Goal: Task Accomplishment & Management: Use online tool/utility

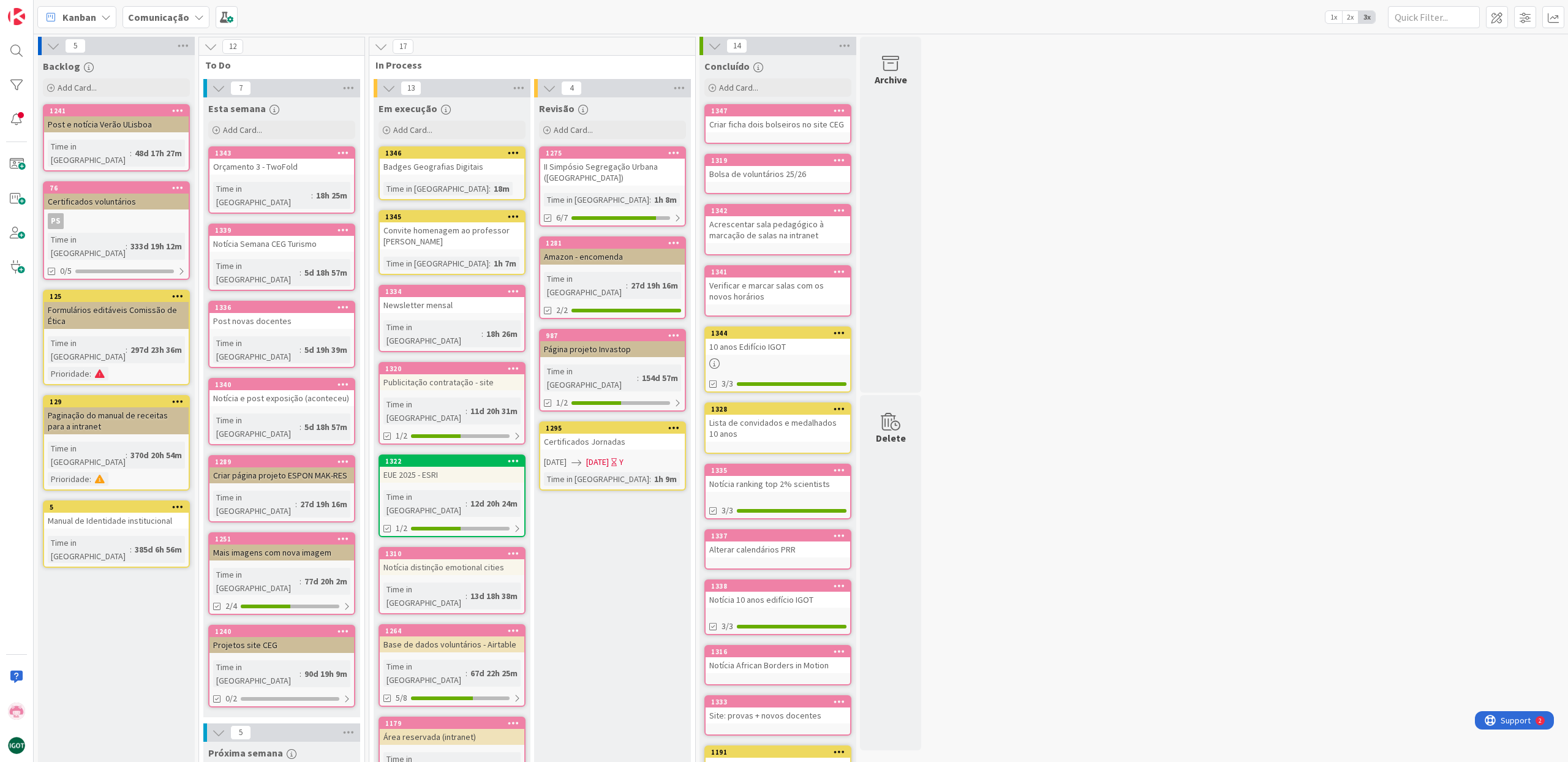
click at [408, 278] on div "Em execução Add Card... Template Not Set Title 0 / 128 Label Comunicação [PERSO…" at bounding box center [452, 677] width 157 height 1158
click at [411, 131] on span "Add Card..." at bounding box center [413, 129] width 39 height 11
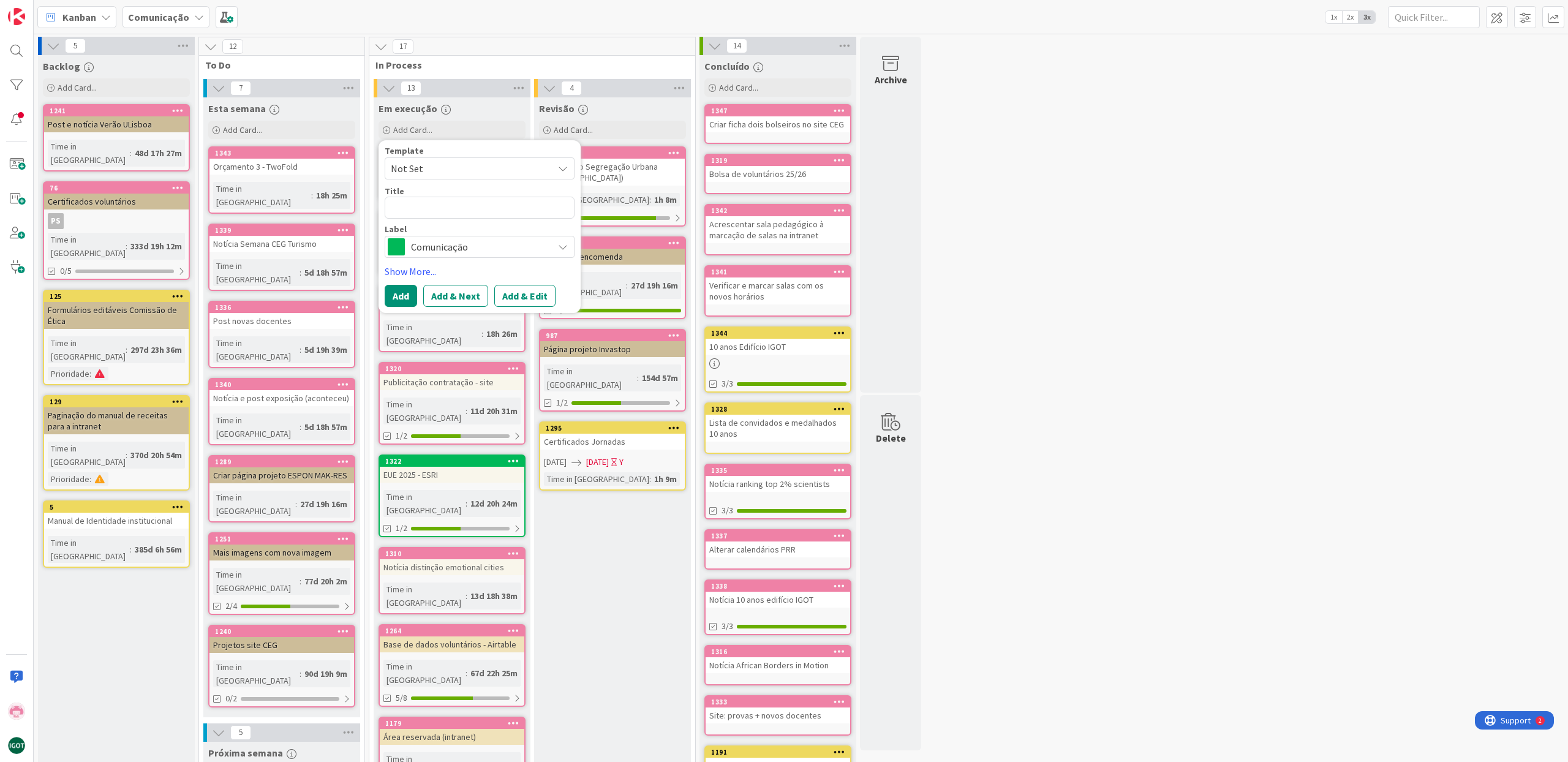
click at [1096, 198] on div "5 Backlog Add Card... 1241 Post e notícia Verão ULisboa Time in [GEOGRAPHIC_DAT…" at bounding box center [800, 653] width 1529 height 1232
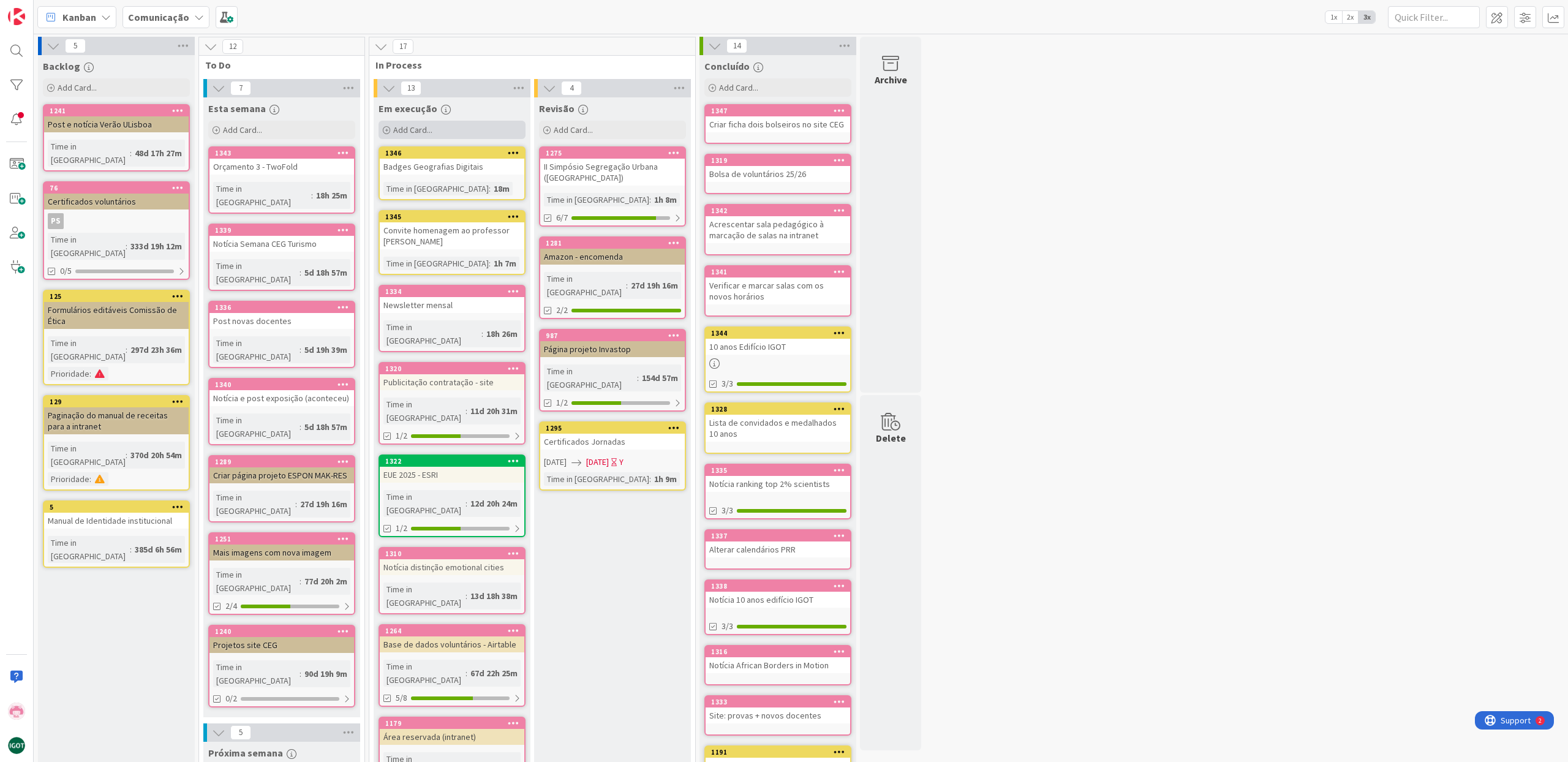
click at [452, 123] on div "Add Card..." at bounding box center [452, 130] width 147 height 19
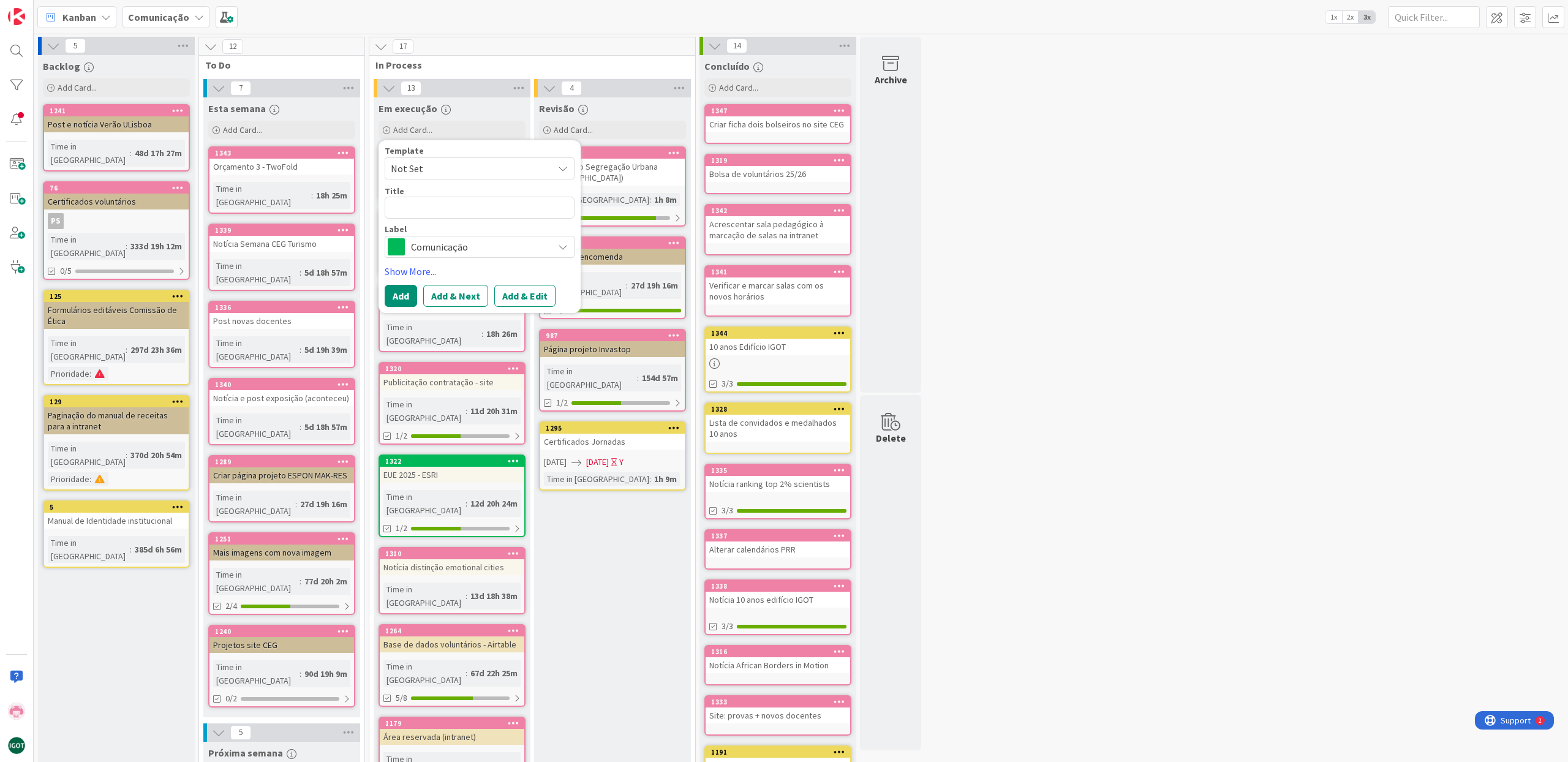
click at [424, 248] on span "Comunicação" at bounding box center [479, 247] width 136 height 17
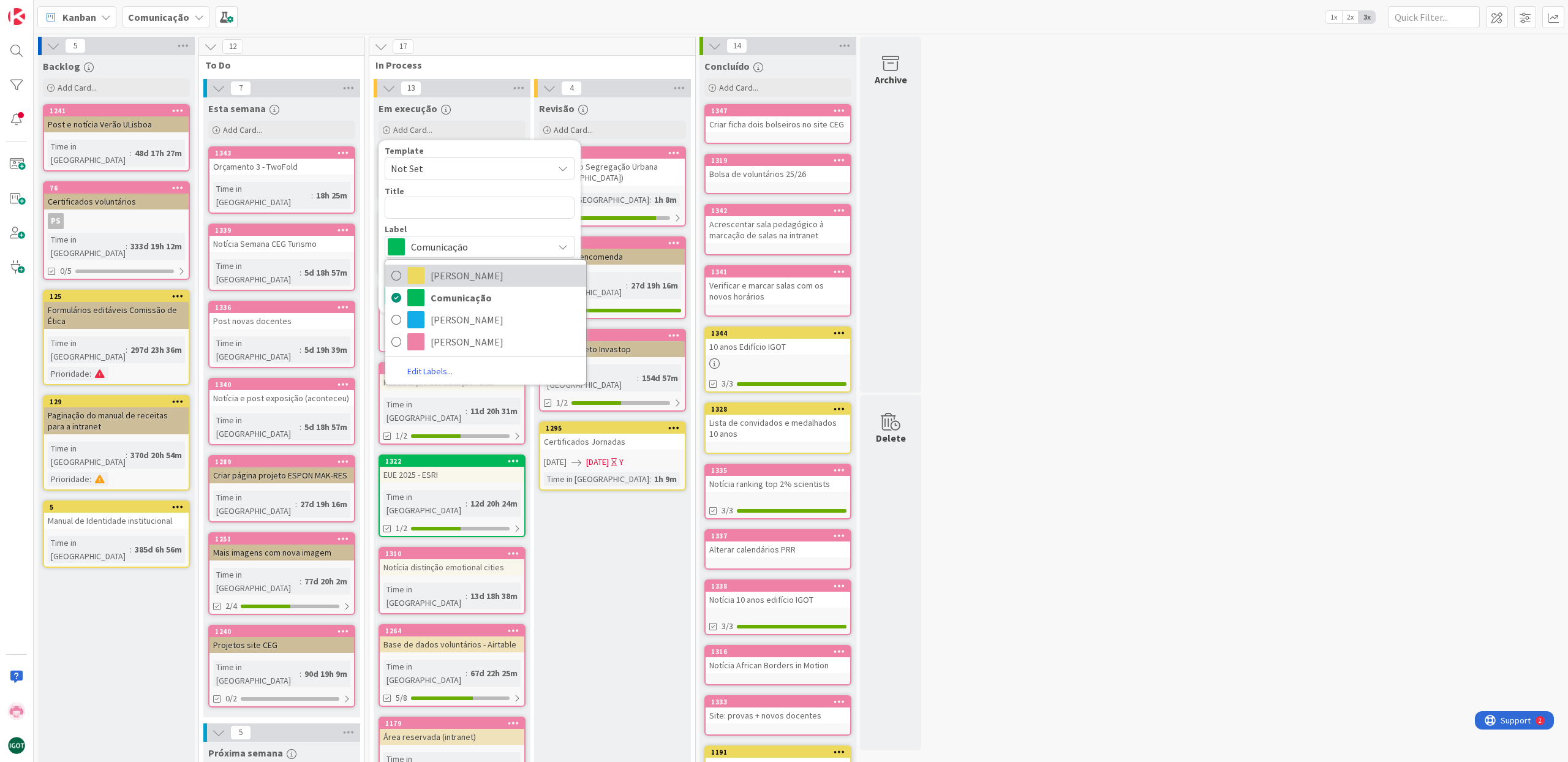
click at [429, 276] on link "[PERSON_NAME]" at bounding box center [485, 275] width 201 height 22
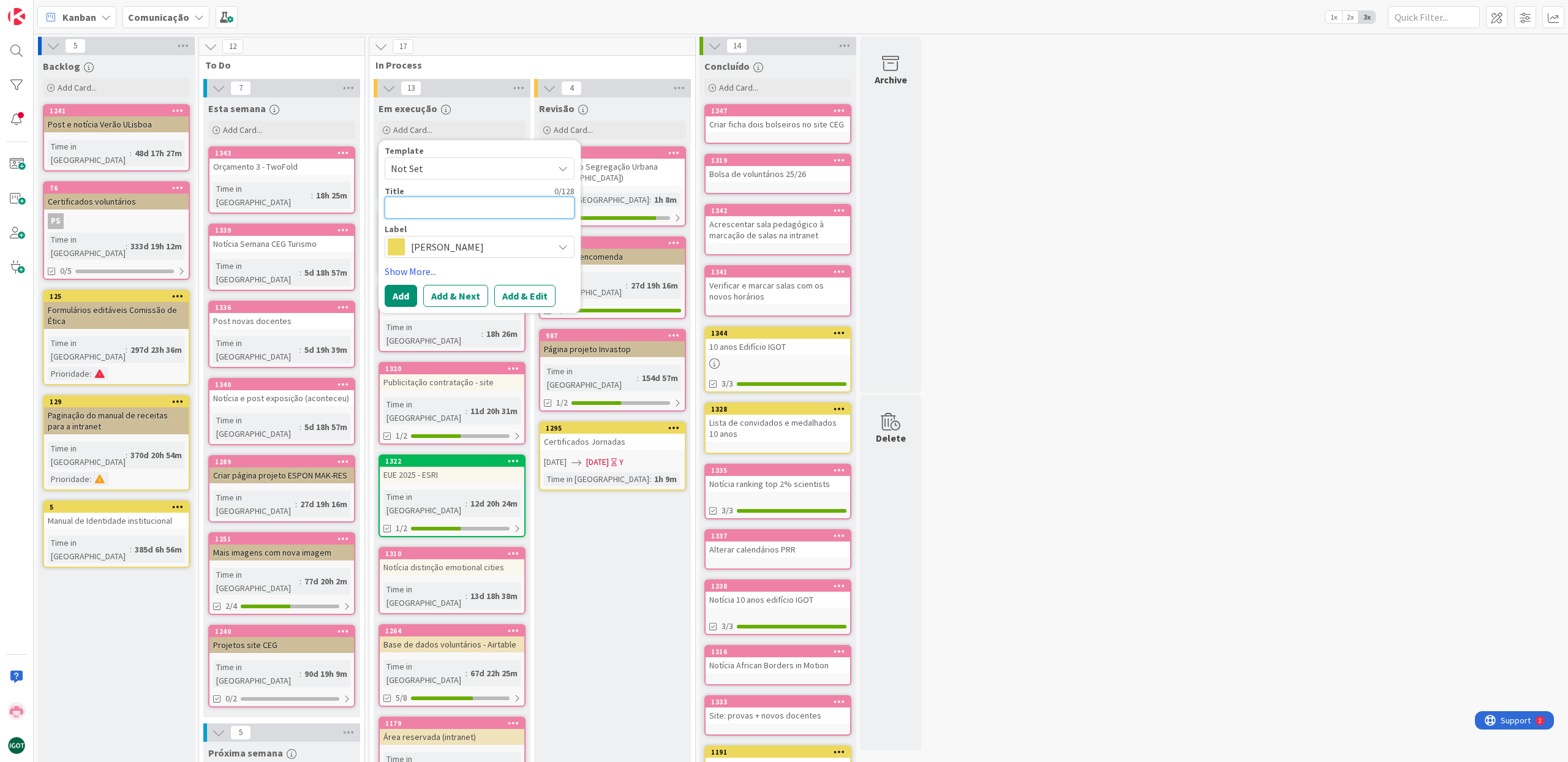
click at [435, 197] on textarea at bounding box center [479, 208] width 190 height 22
type textarea "C"
type textarea "x"
type textarea "Ca"
type textarea "x"
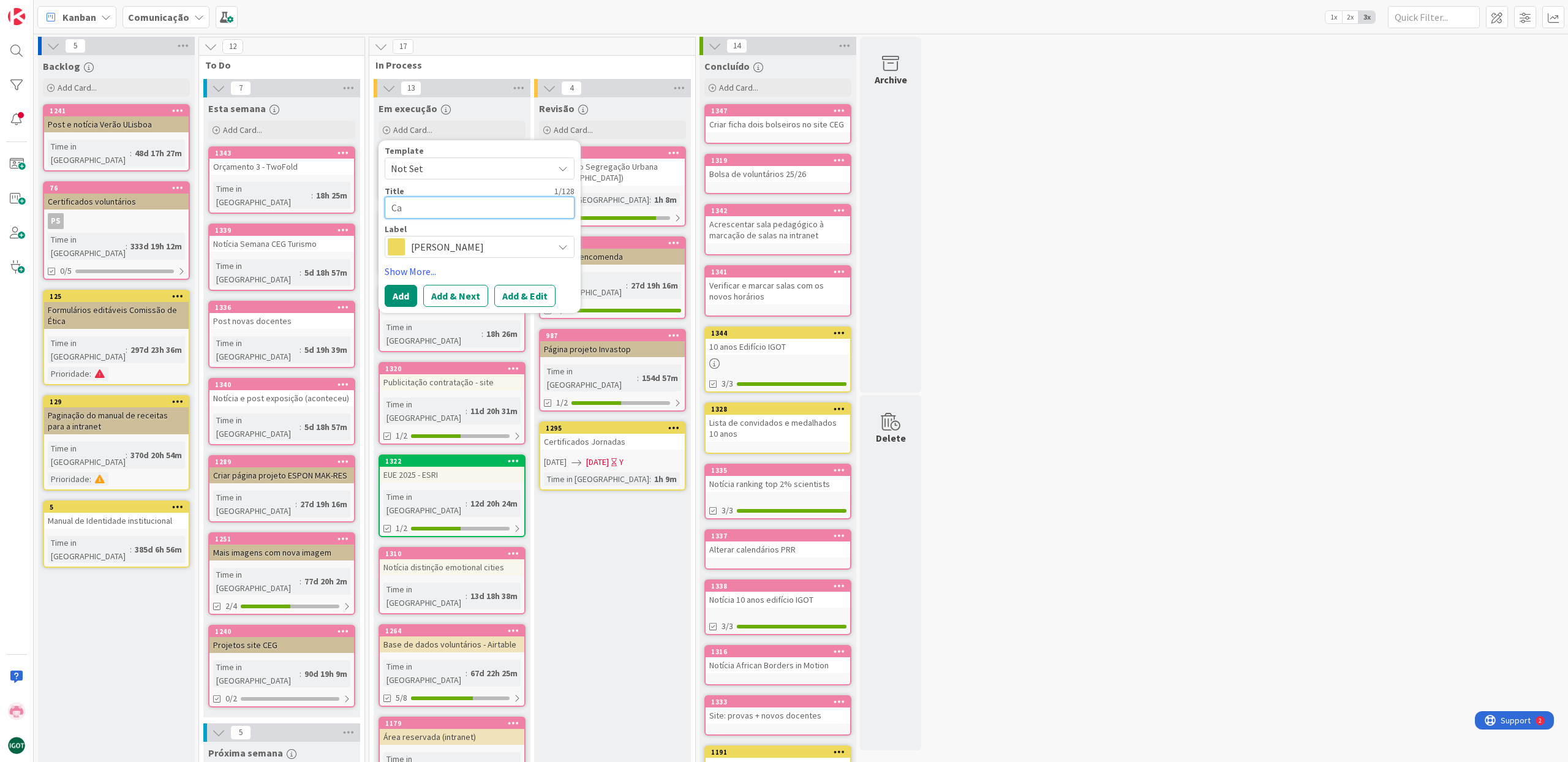
type textarea "Car"
type textarea "x"
type textarea "Cart"
type textarea "x"
type textarea "Carta"
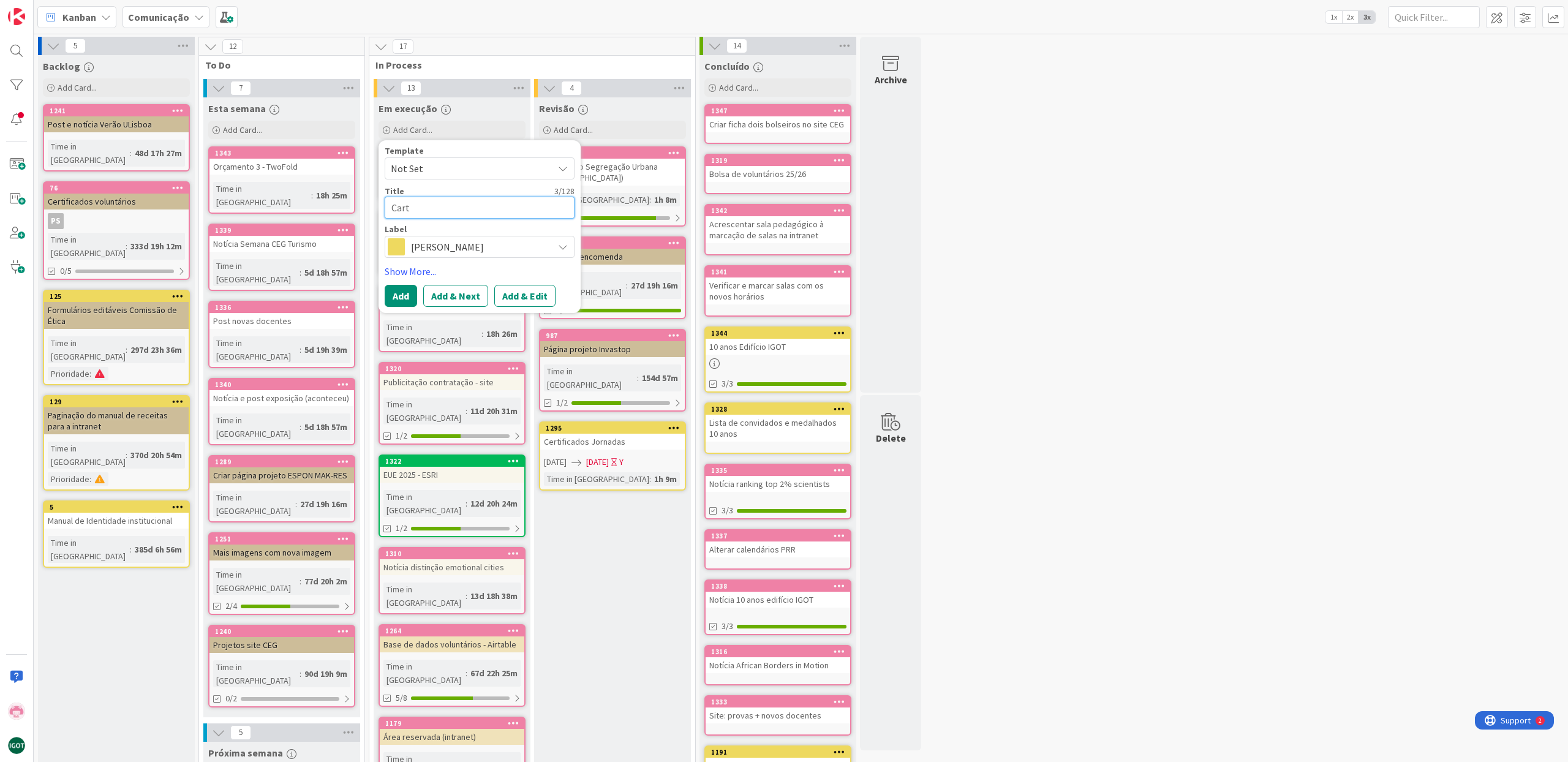
type textarea "x"
type textarea "Cartaz"
type textarea "x"
type textarea "Cartaz"
type textarea "x"
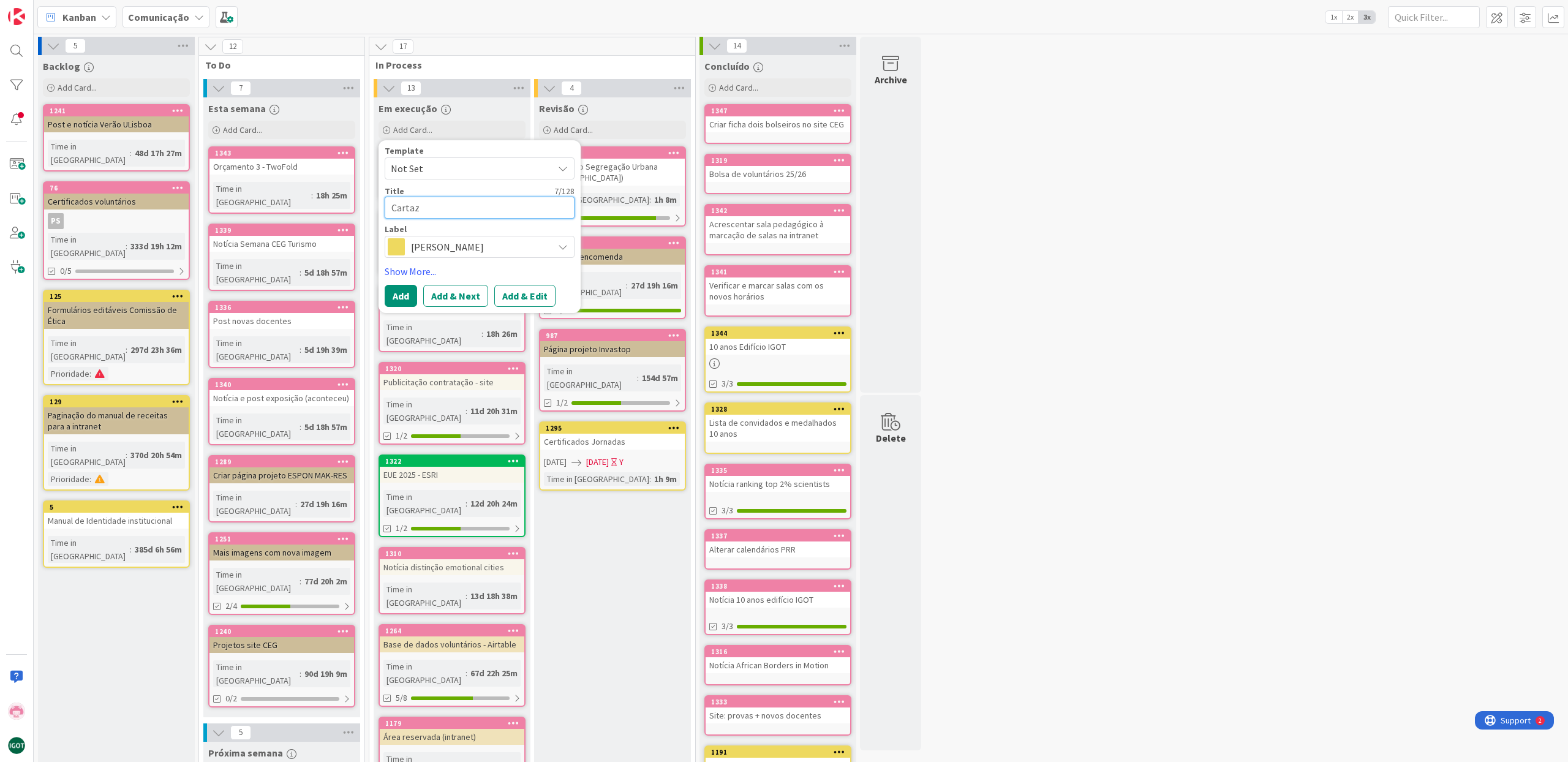
type textarea "Cartaz"
type textarea "x"
type textarea "Carta"
type textarea "x"
type textarea "Cart"
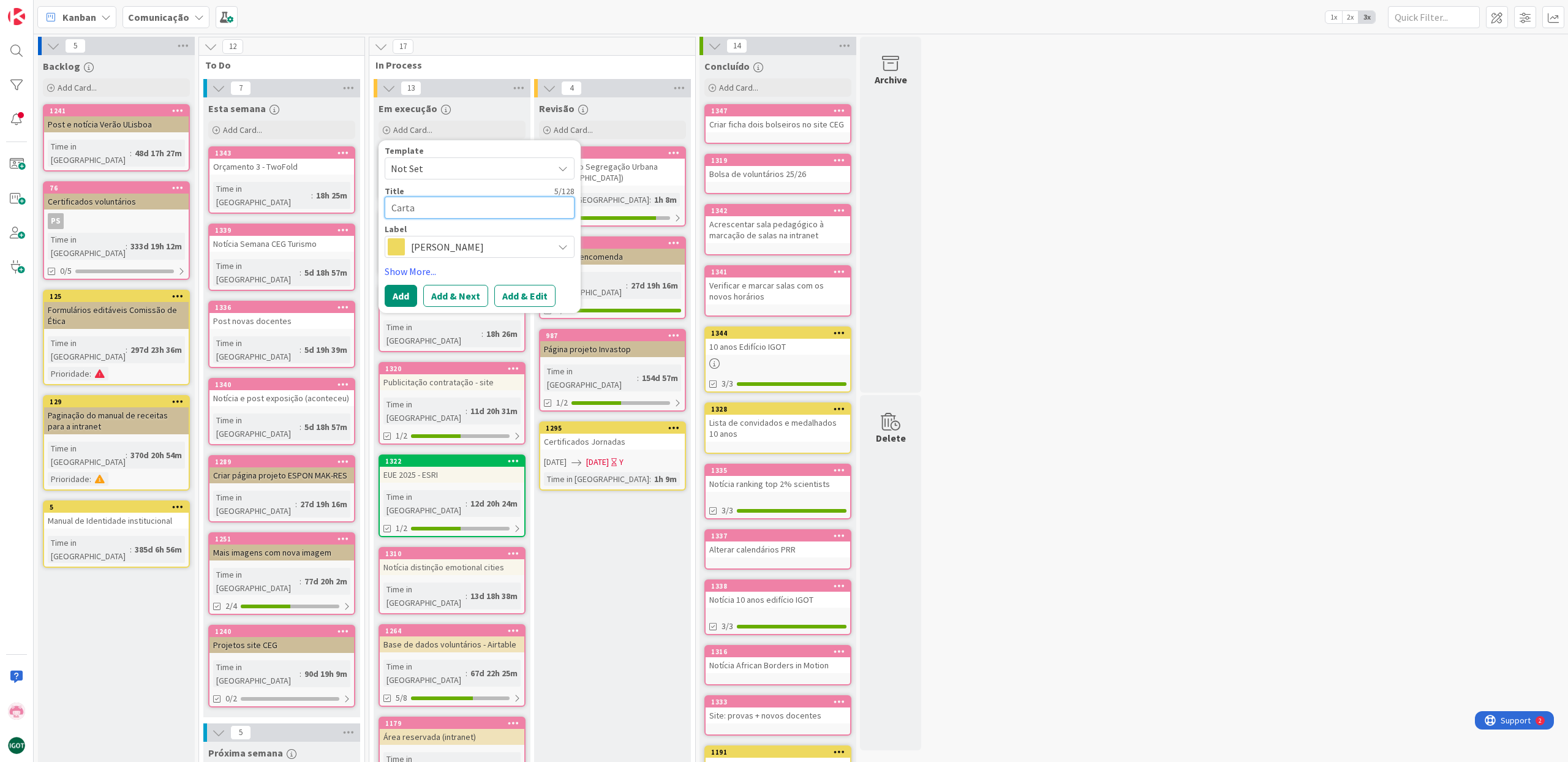
type textarea "x"
type textarea "Car"
type textarea "x"
type textarea "Ca"
type textarea "x"
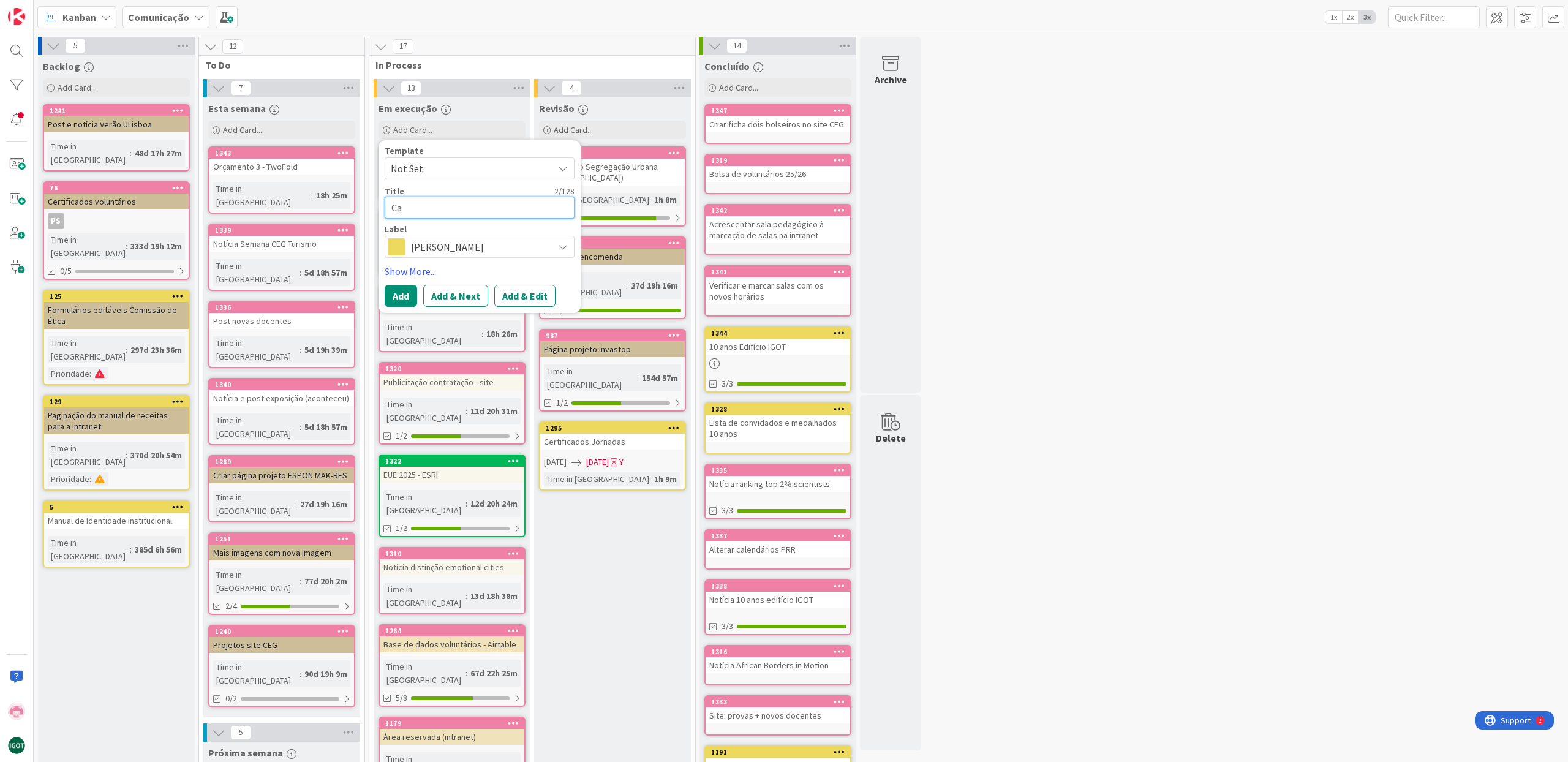
type textarea "C"
type textarea "x"
type textarea "L"
type textarea "x"
type textarea "La"
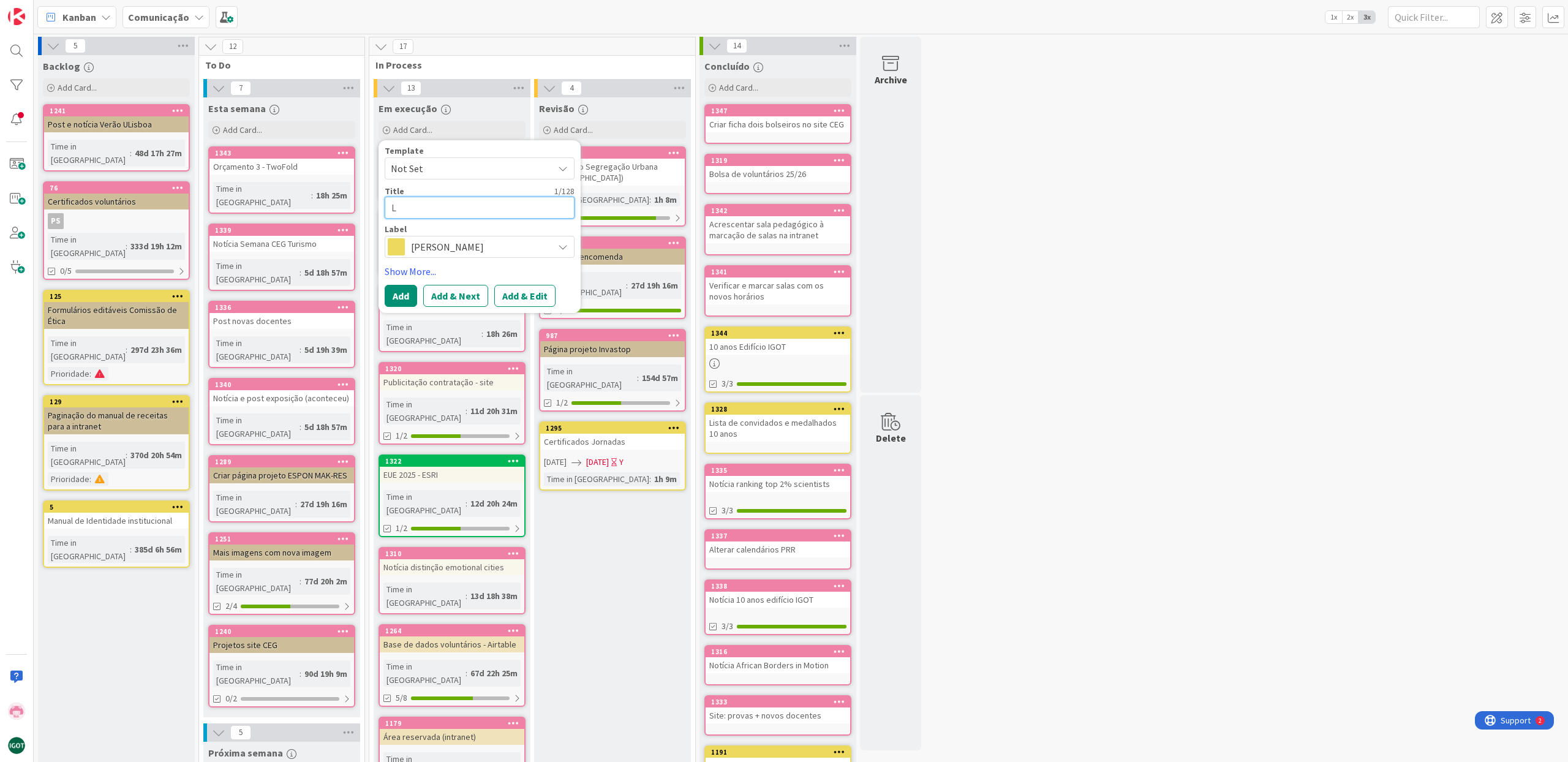
type textarea "x"
type textarea "Lan"
type textarea "x"
type textarea "Lanç"
type textarea "x"
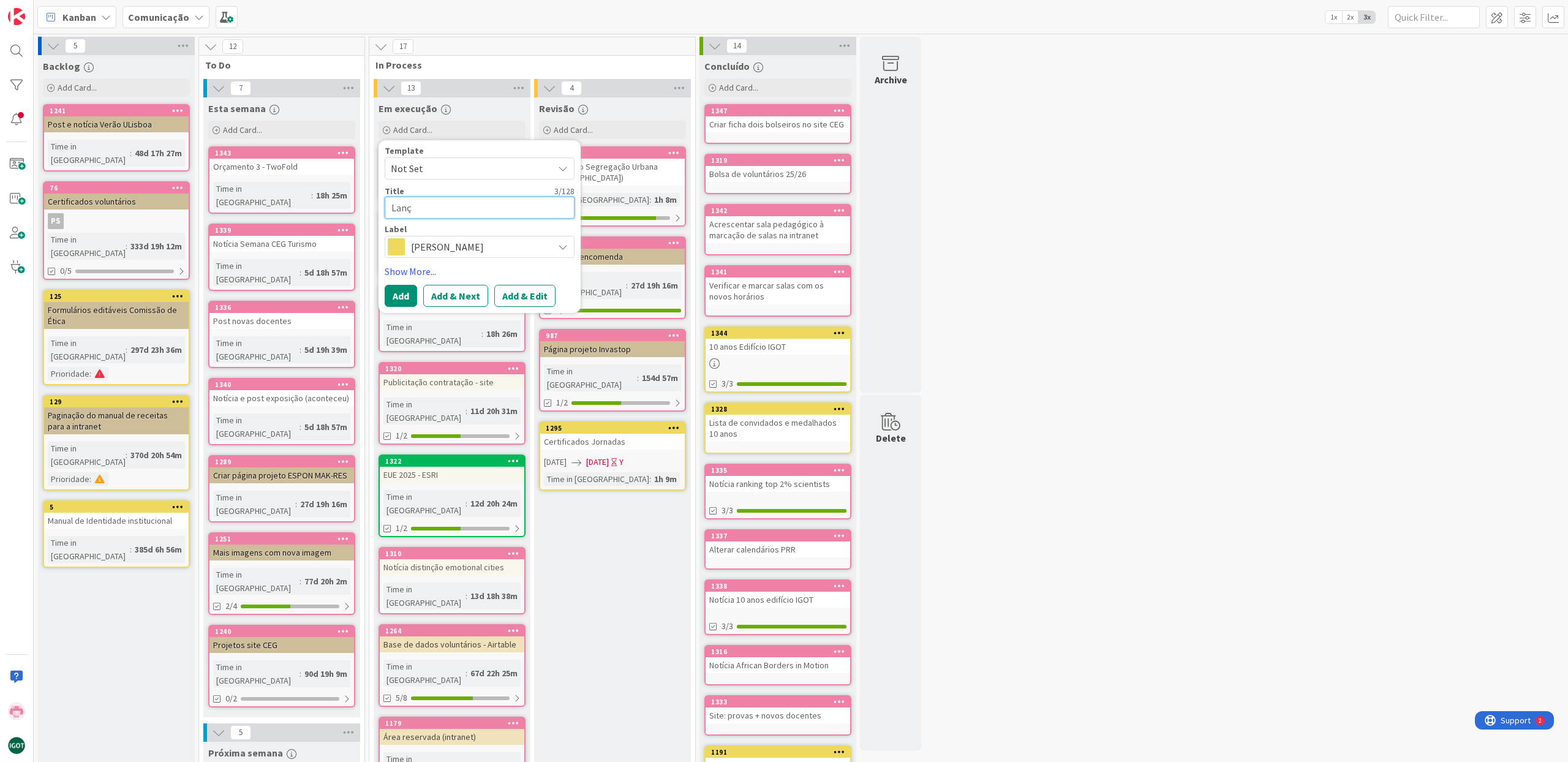
type textarea "Lança"
type textarea "x"
type textarea "Lançam"
type textarea "x"
type textarea "Lançame"
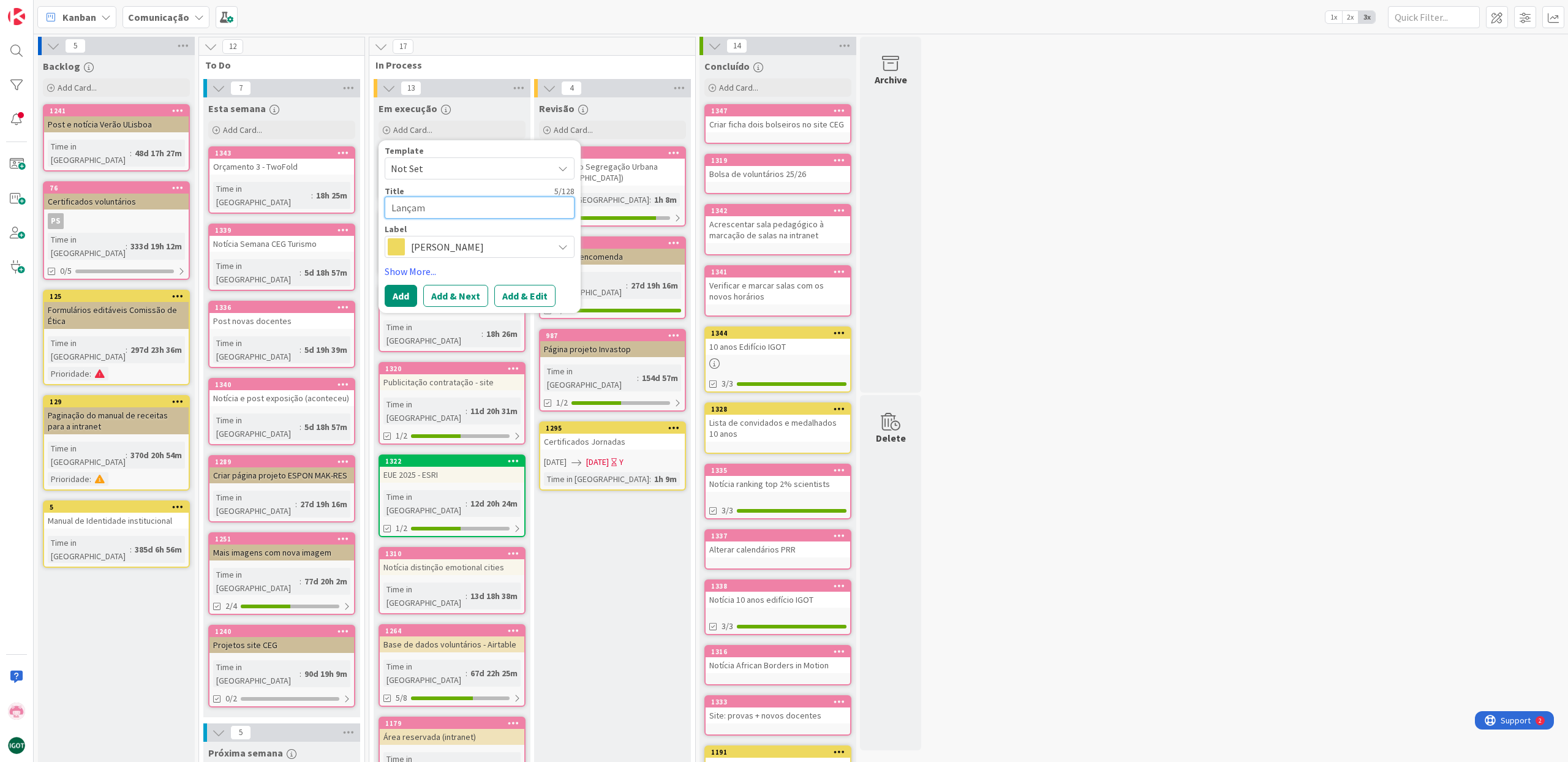
type textarea "x"
type textarea "Lançamen"
type textarea "x"
type textarea "Lançament"
type textarea "x"
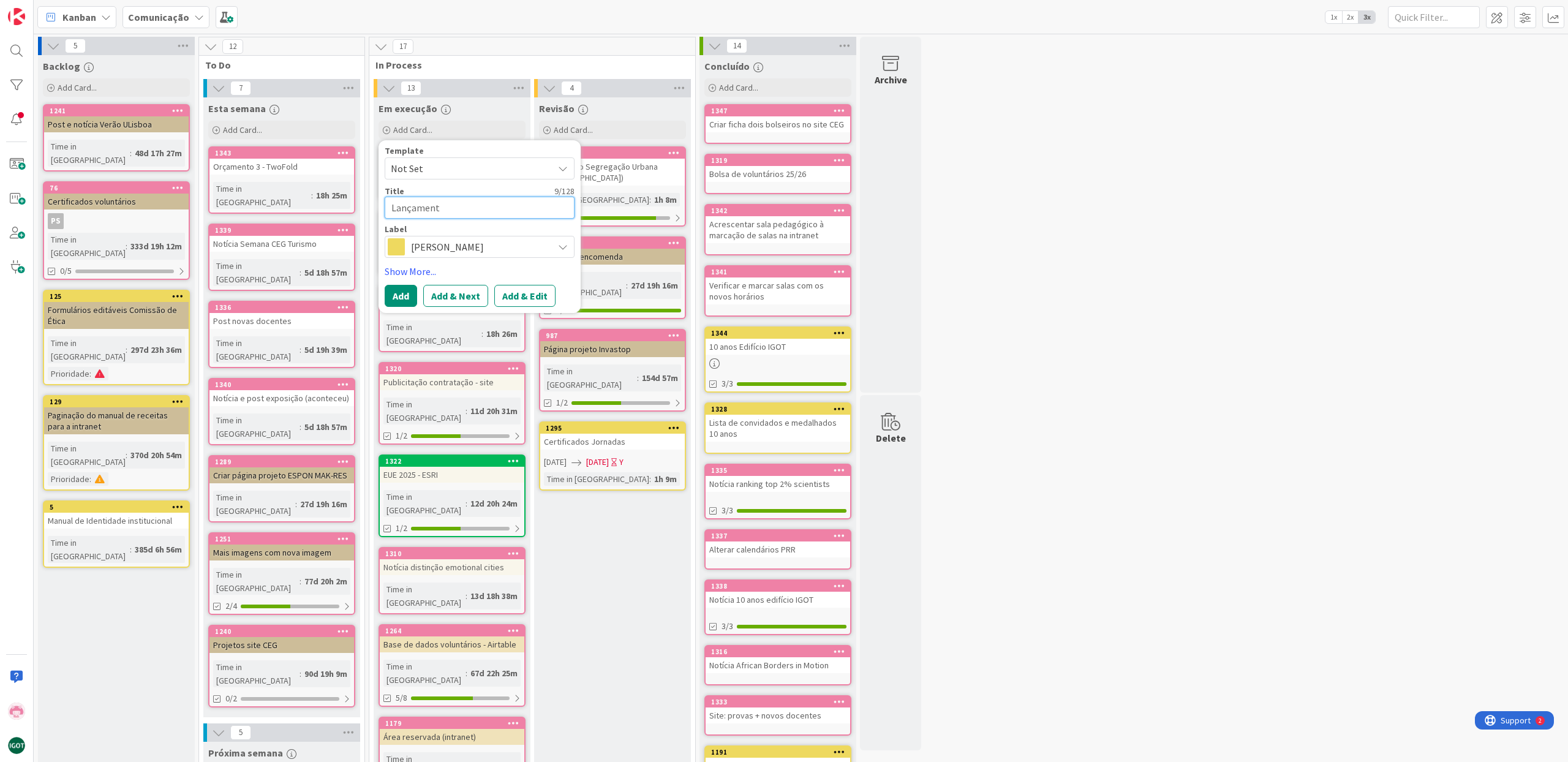
type textarea "Lançamento"
type textarea "x"
type textarea "Lançamento"
type textarea "x"
type textarea "Lançamento d"
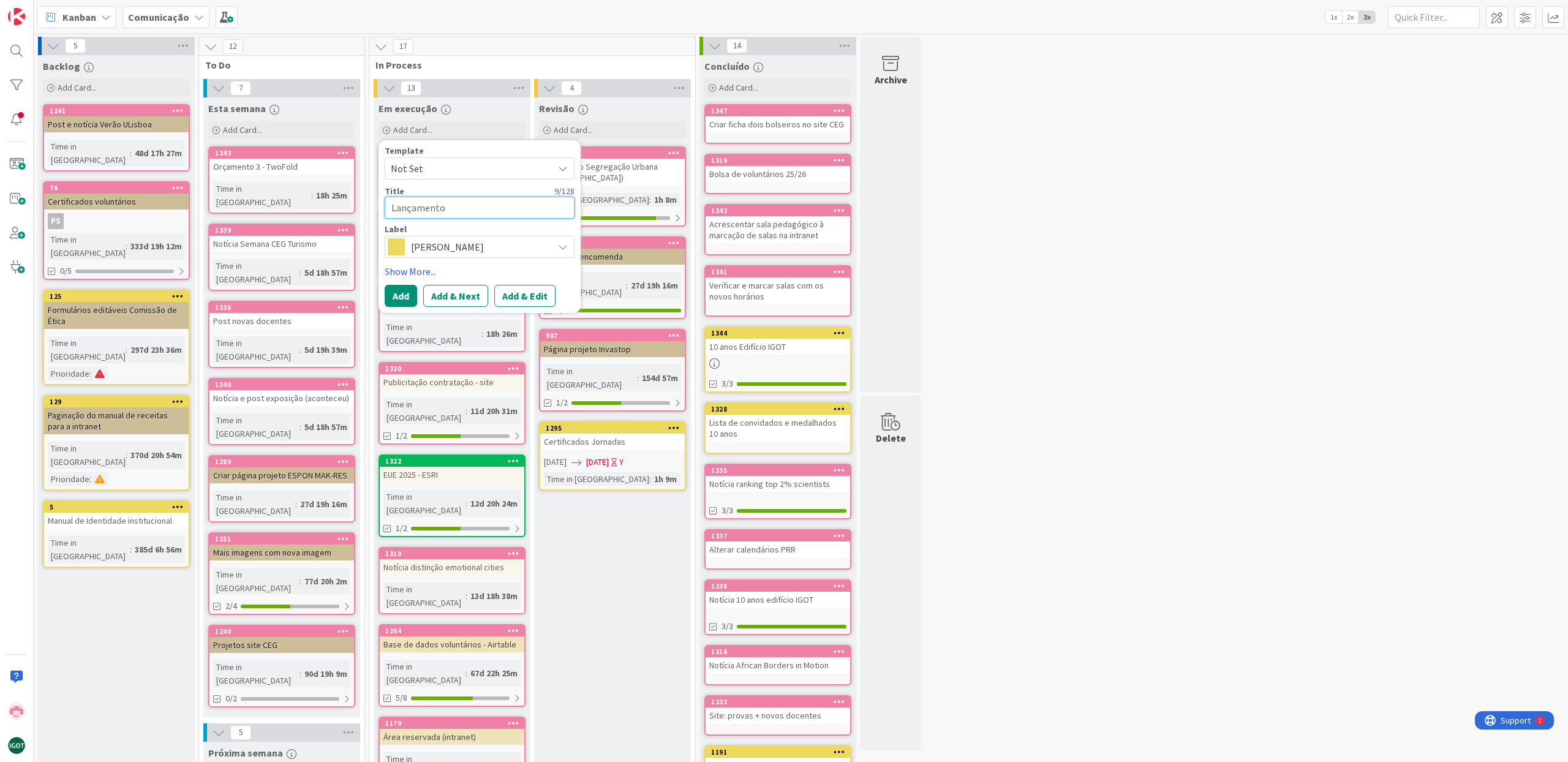
type textarea "x"
type textarea "Lançamento do"
type textarea "x"
type textarea "Lançamento do"
type textarea "x"
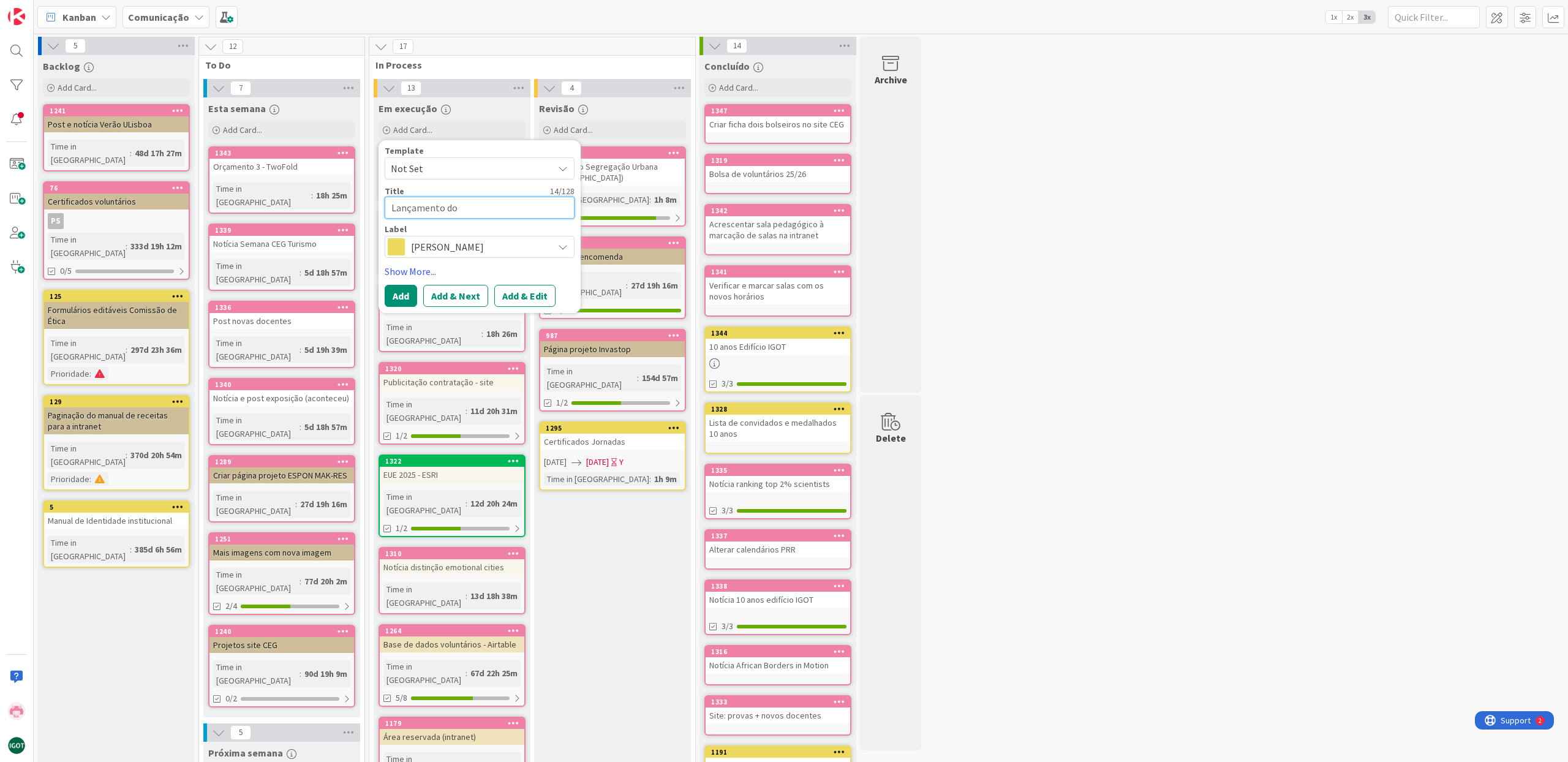
type textarea "Lançamento do L"
type textarea "x"
type textarea "Lançamento do Li"
type textarea "x"
type textarea "Lançamento do Liv"
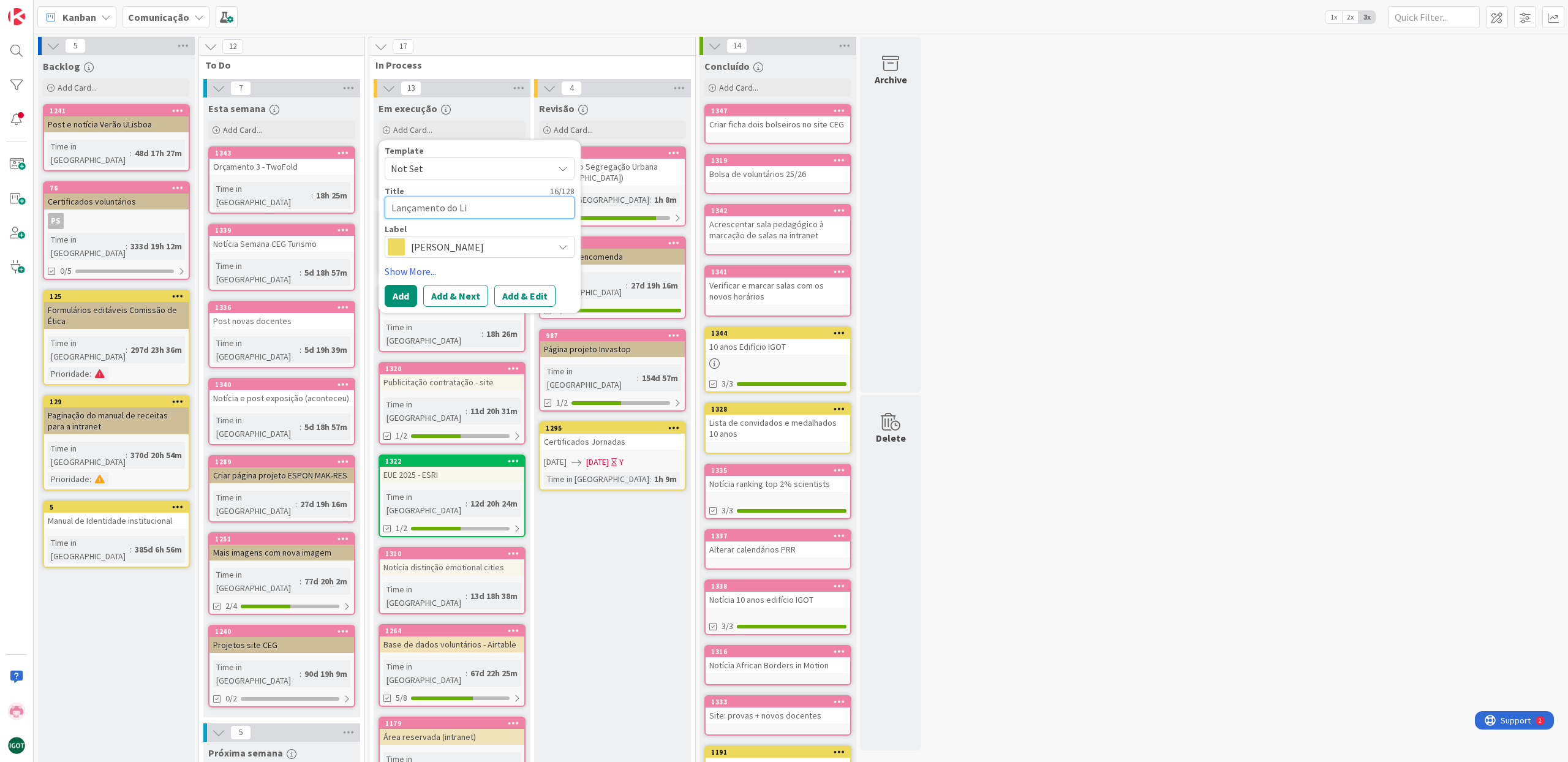
type textarea "x"
type textarea "Lançamento do Livr"
type textarea "x"
type textarea "Lançamento do Livro"
type textarea "x"
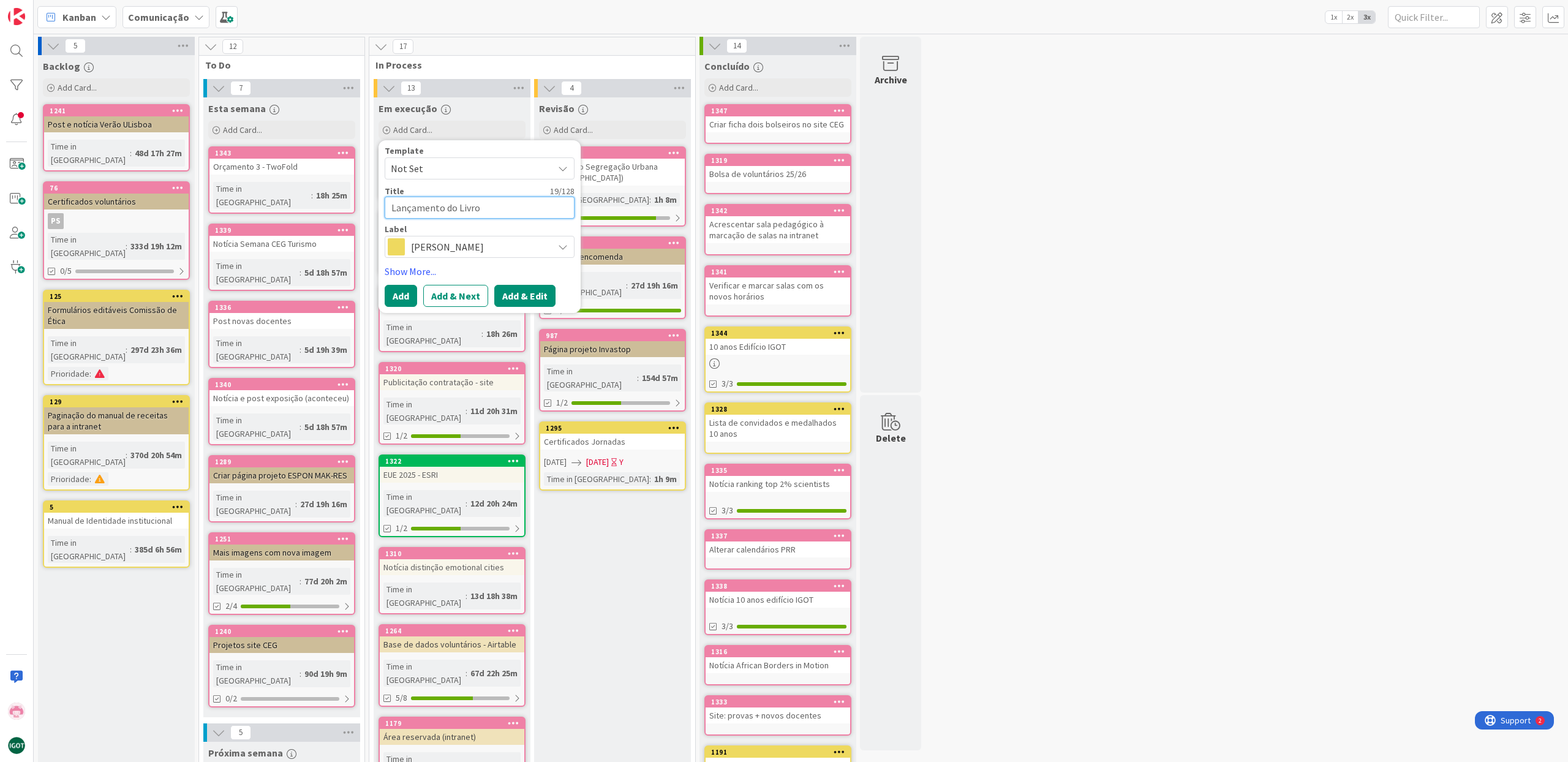
type textarea "Lançamento do Livro"
drag, startPoint x: 524, startPoint y: 294, endPoint x: 514, endPoint y: 297, distance: 10.4
click at [523, 294] on button "Add & Edit" at bounding box center [525, 296] width 61 height 22
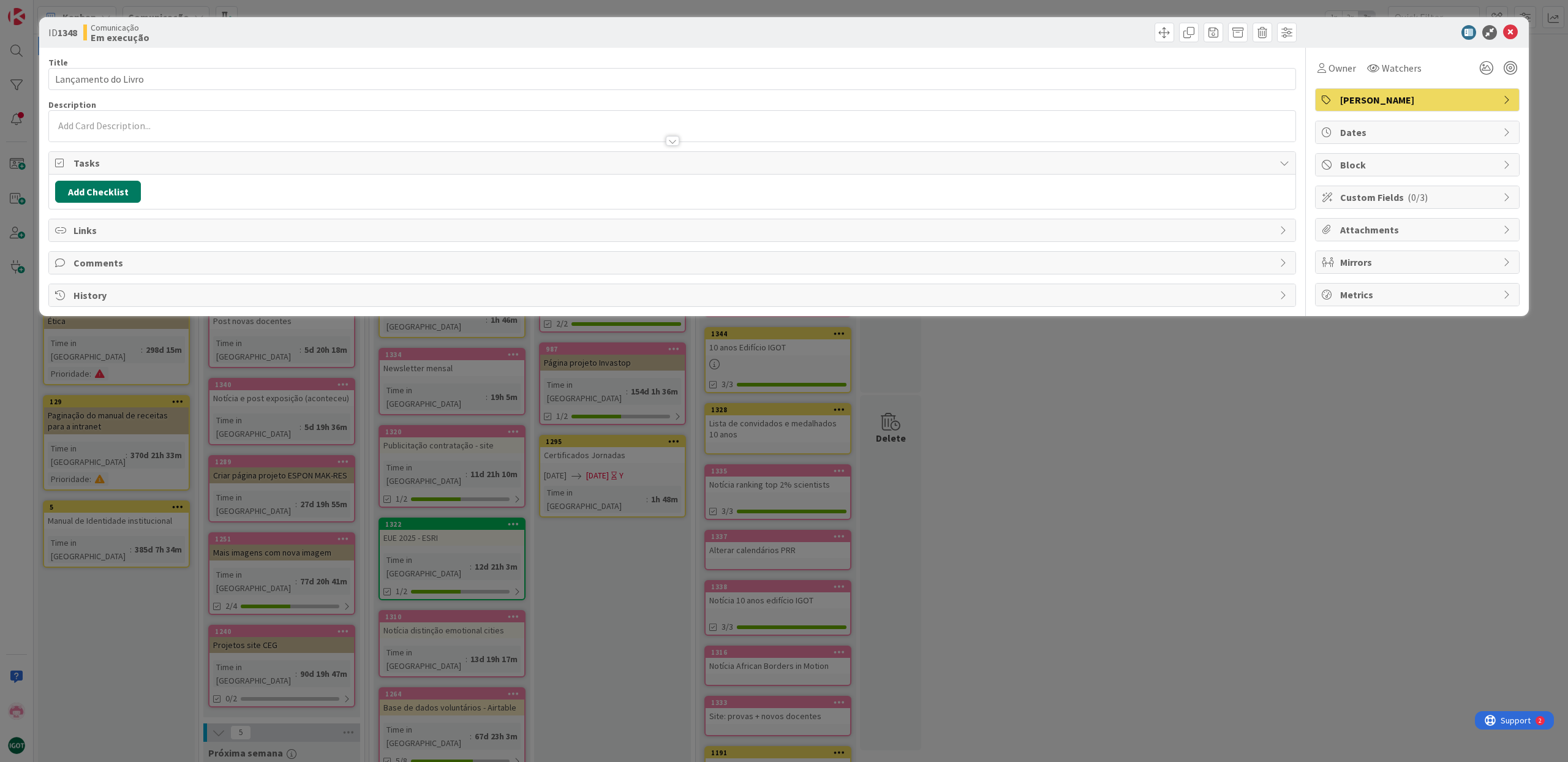
click at [103, 192] on button "Add Checklist" at bounding box center [98, 192] width 85 height 22
type input "Cartaz"
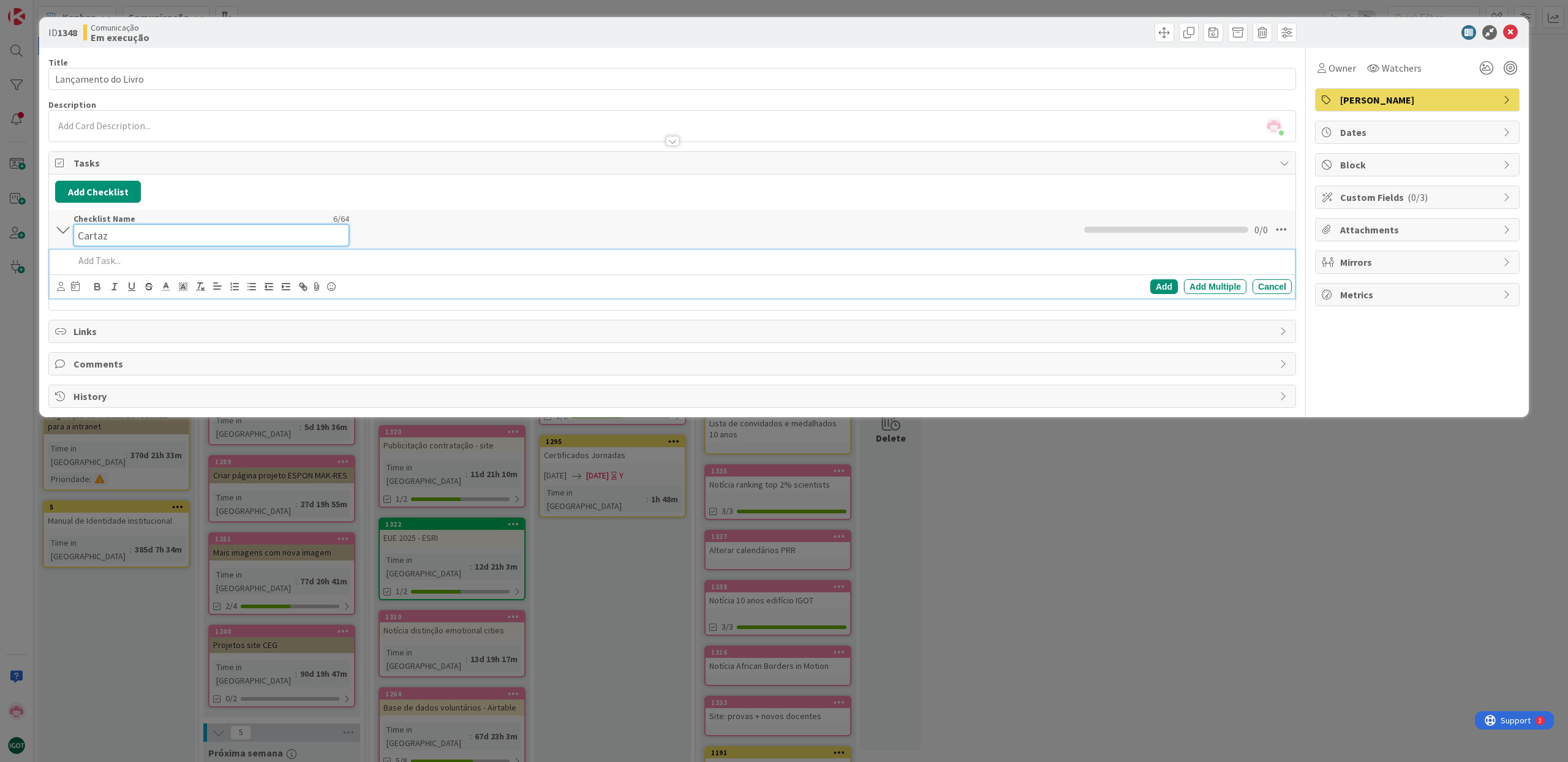
click at [95, 228] on input "Cartaz" at bounding box center [211, 235] width 276 height 22
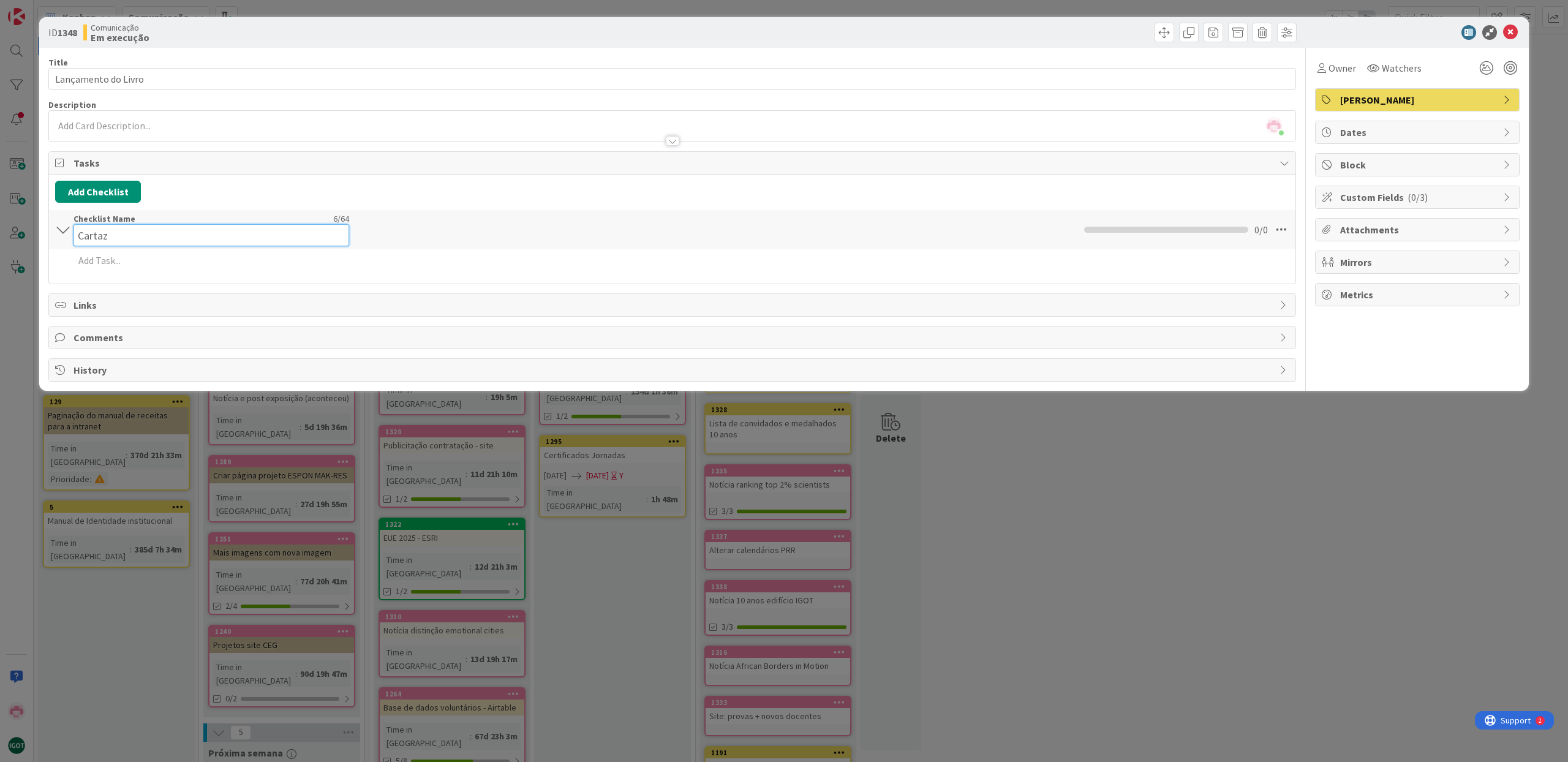
drag, startPoint x: 111, startPoint y: 230, endPoint x: 68, endPoint y: 230, distance: 43.0
click at [68, 230] on div "Cartaz Checklist Name 6 / 64 Cartaz 0 / 0" at bounding box center [672, 230] width 1246 height 39
type input "lançamento do livro"
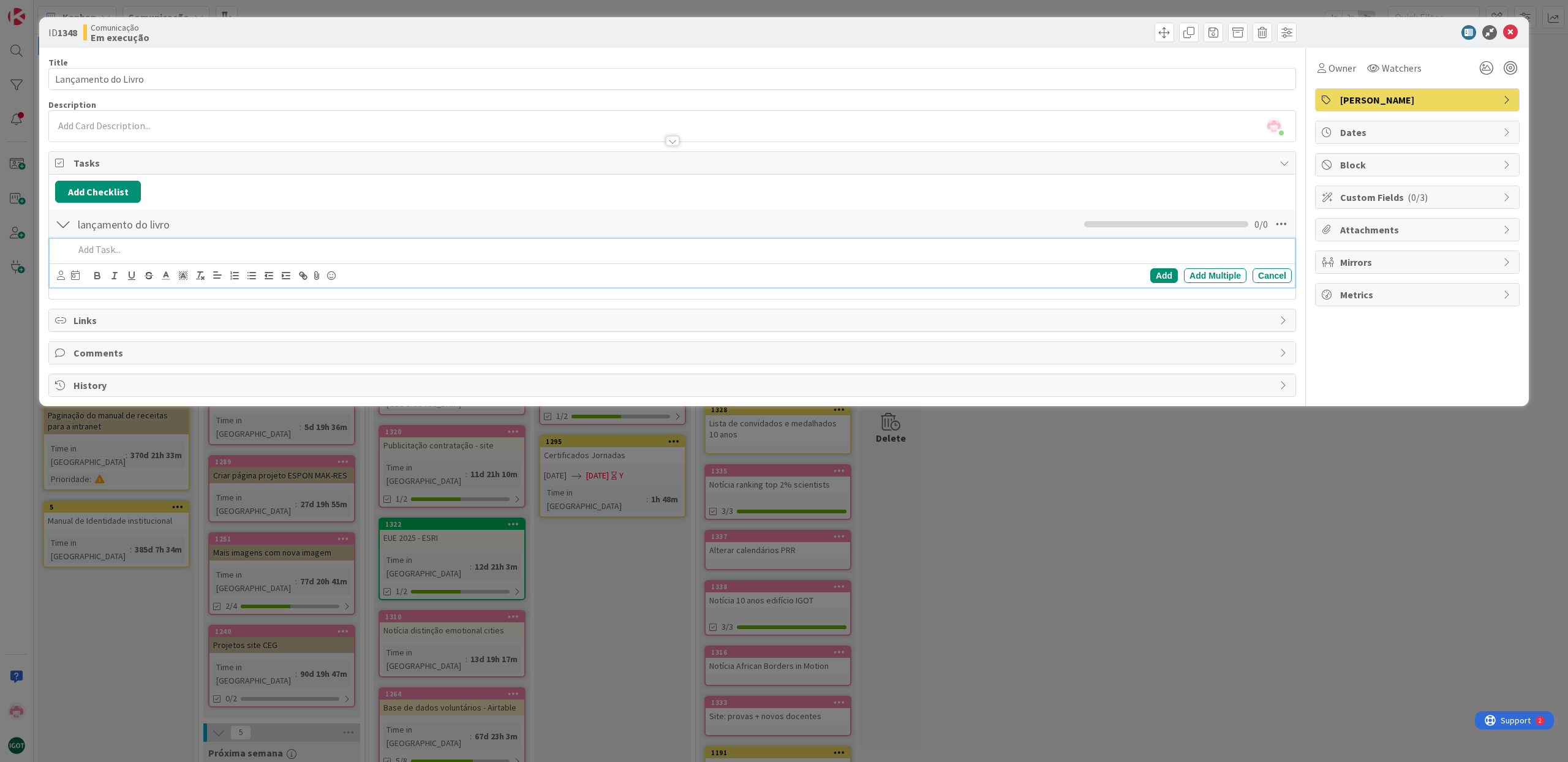
click at [101, 249] on p at bounding box center [680, 249] width 1213 height 14
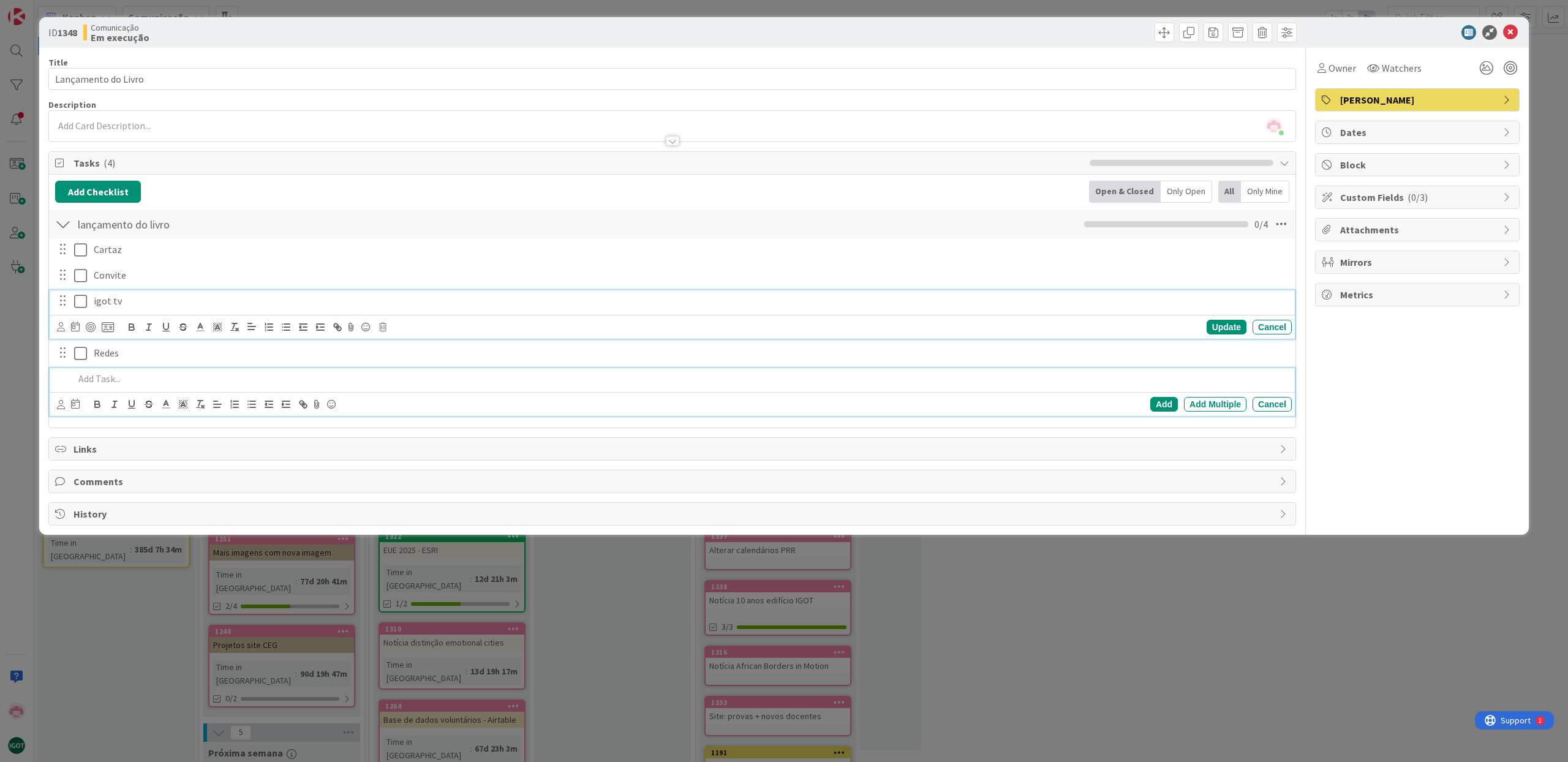
click at [109, 302] on p "igot tv" at bounding box center [690, 300] width 1194 height 14
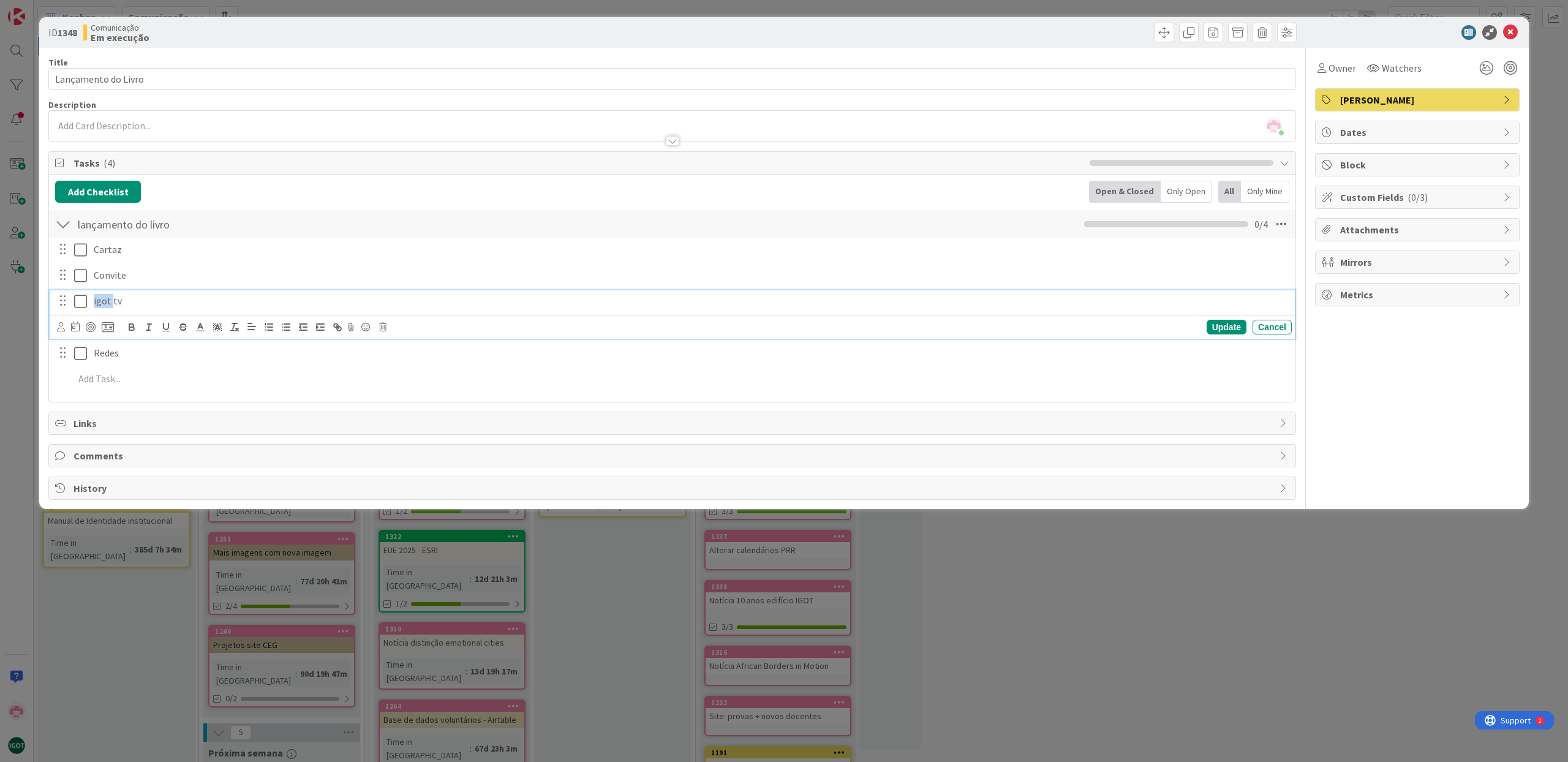
drag, startPoint x: 98, startPoint y: 301, endPoint x: 91, endPoint y: 300, distance: 7.1
click at [91, 300] on div "igot tv" at bounding box center [690, 301] width 1203 height 21
drag, startPoint x: 96, startPoint y: 301, endPoint x: 87, endPoint y: 300, distance: 9.1
click at [87, 300] on div "igot tv" at bounding box center [674, 301] width 1238 height 21
click at [256, 203] on div "Add Checklist Back Open & Closed Only Open All Only Mine lançamento do livro Ch…" at bounding box center [672, 288] width 1234 height 215
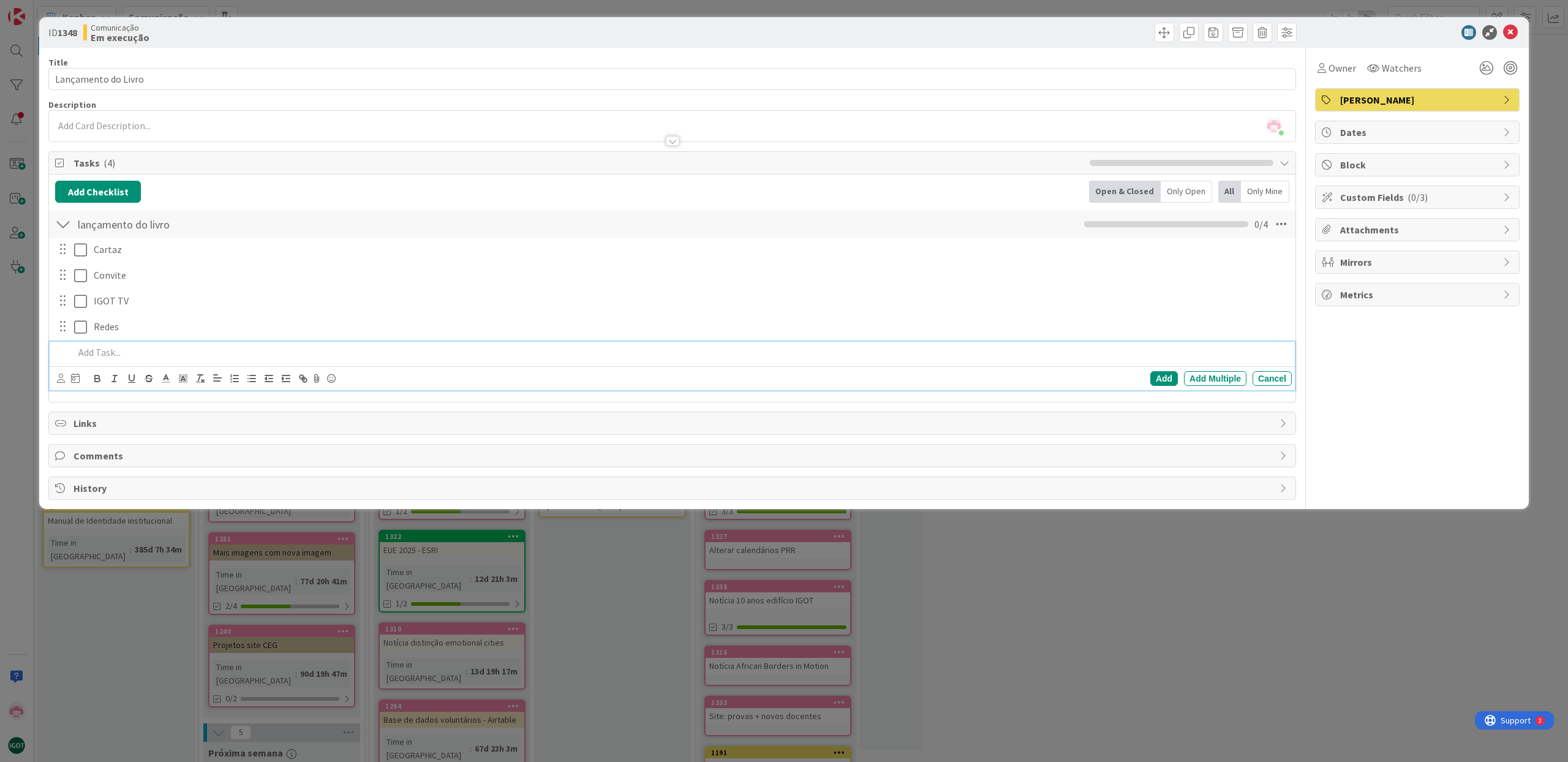
click at [113, 353] on p at bounding box center [680, 352] width 1213 height 14
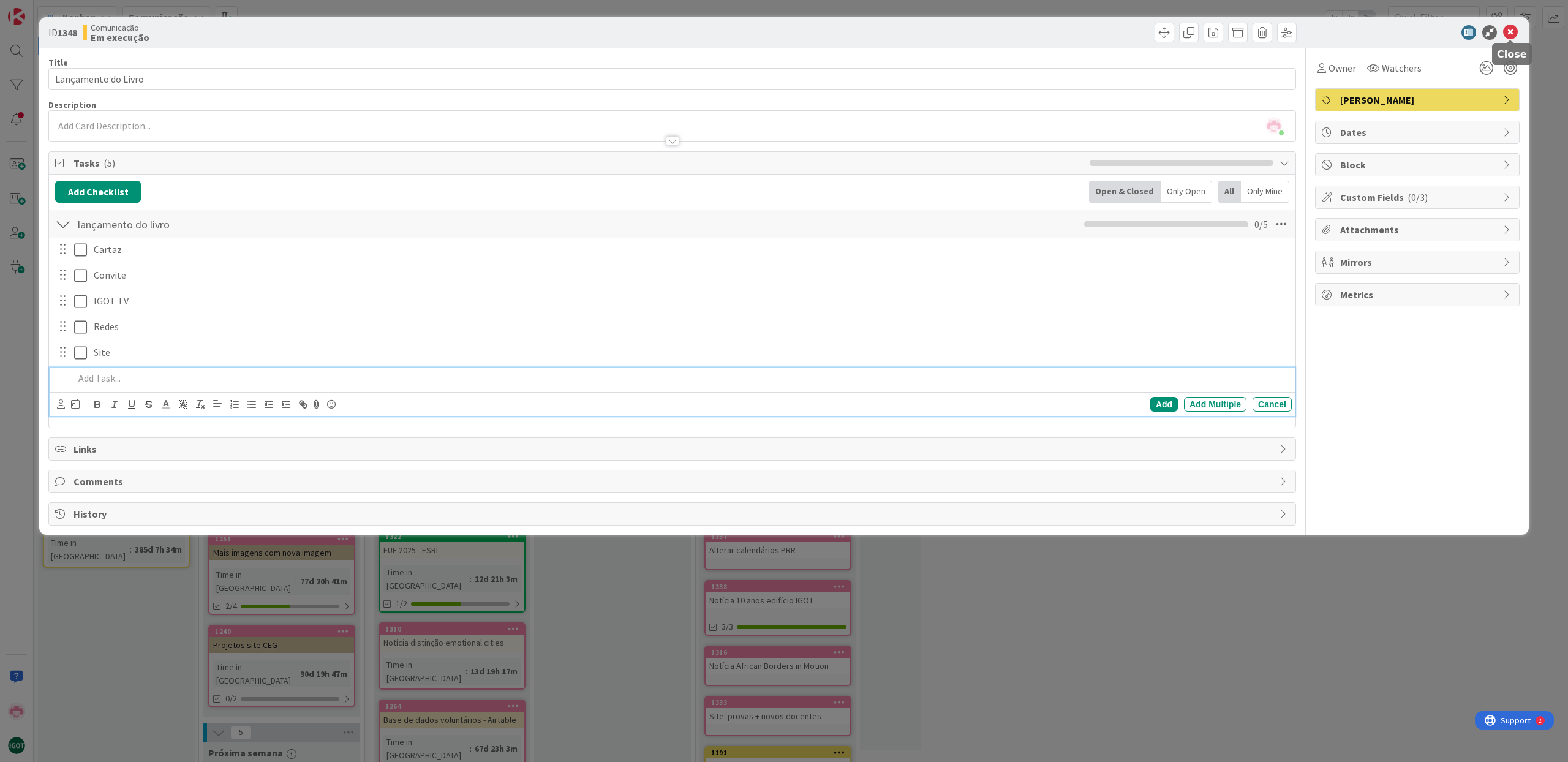
click at [1514, 37] on icon at bounding box center [1511, 33] width 15 height 15
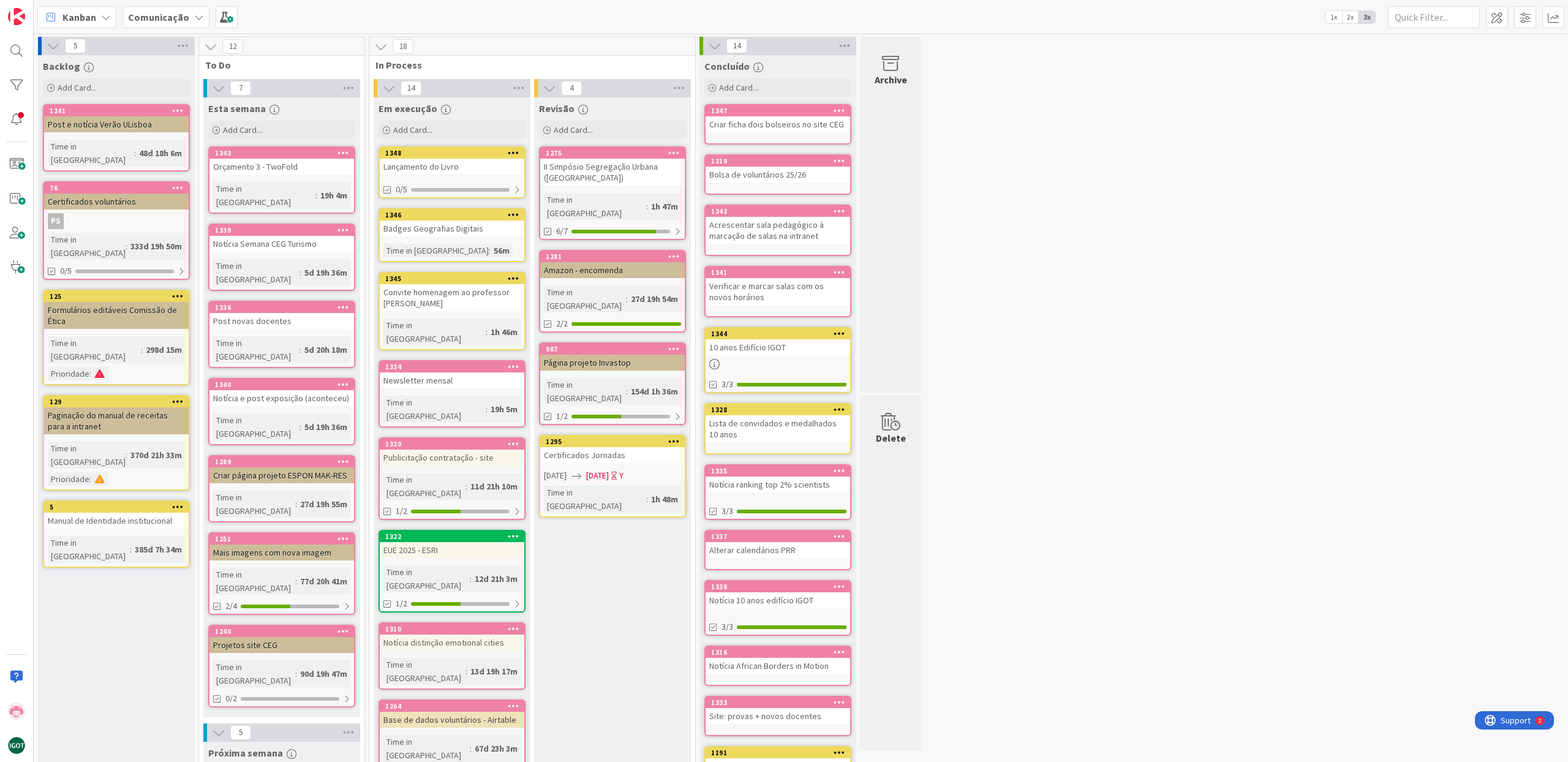
click at [1029, 374] on div "5 Backlog Add Card... 1241 Post e notícia Verão ULisboa Time in [GEOGRAPHIC_DAT…" at bounding box center [800, 690] width 1529 height 1307
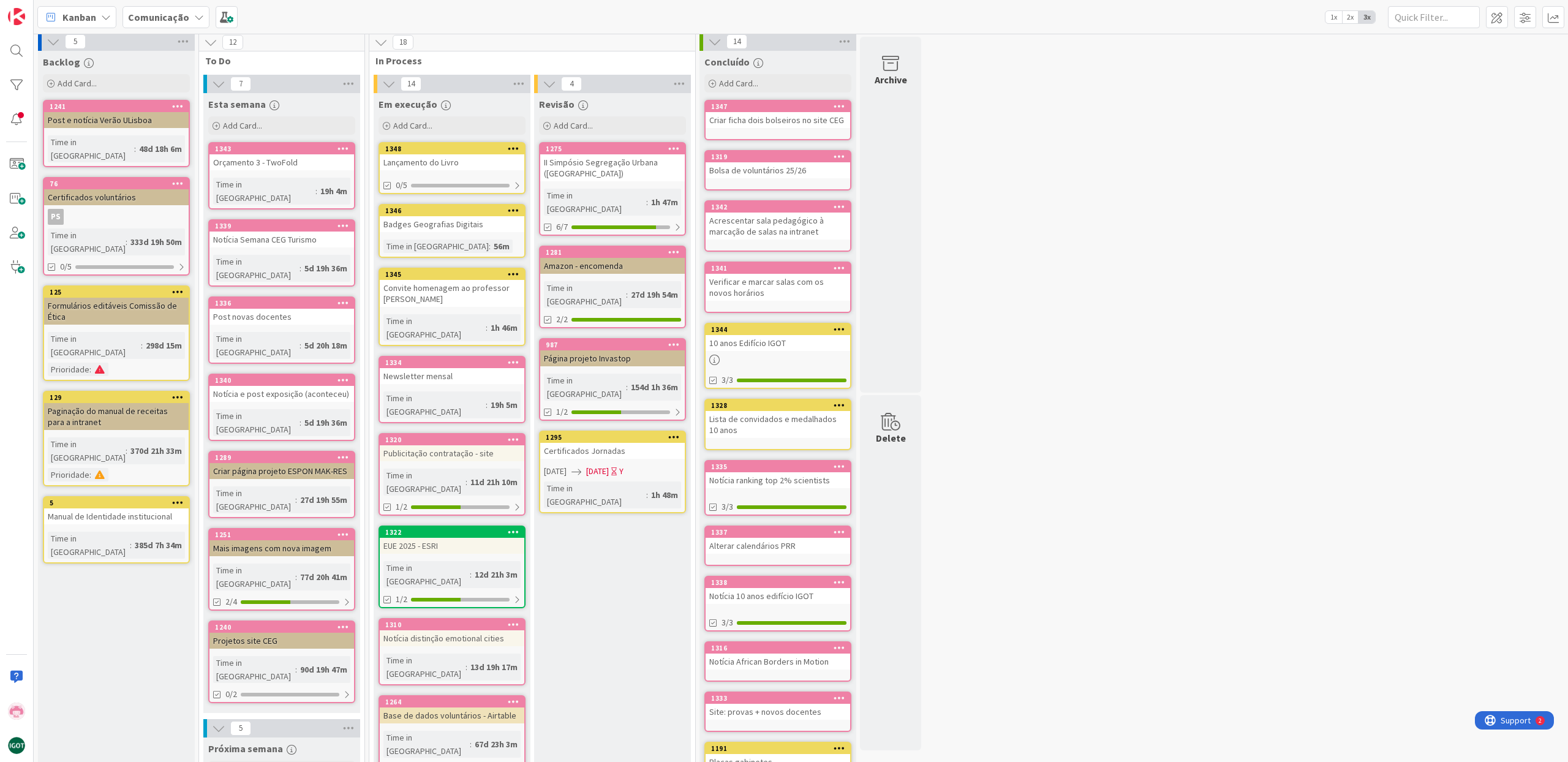
scroll to position [5, 0]
